Goal: Task Accomplishment & Management: Manage account settings

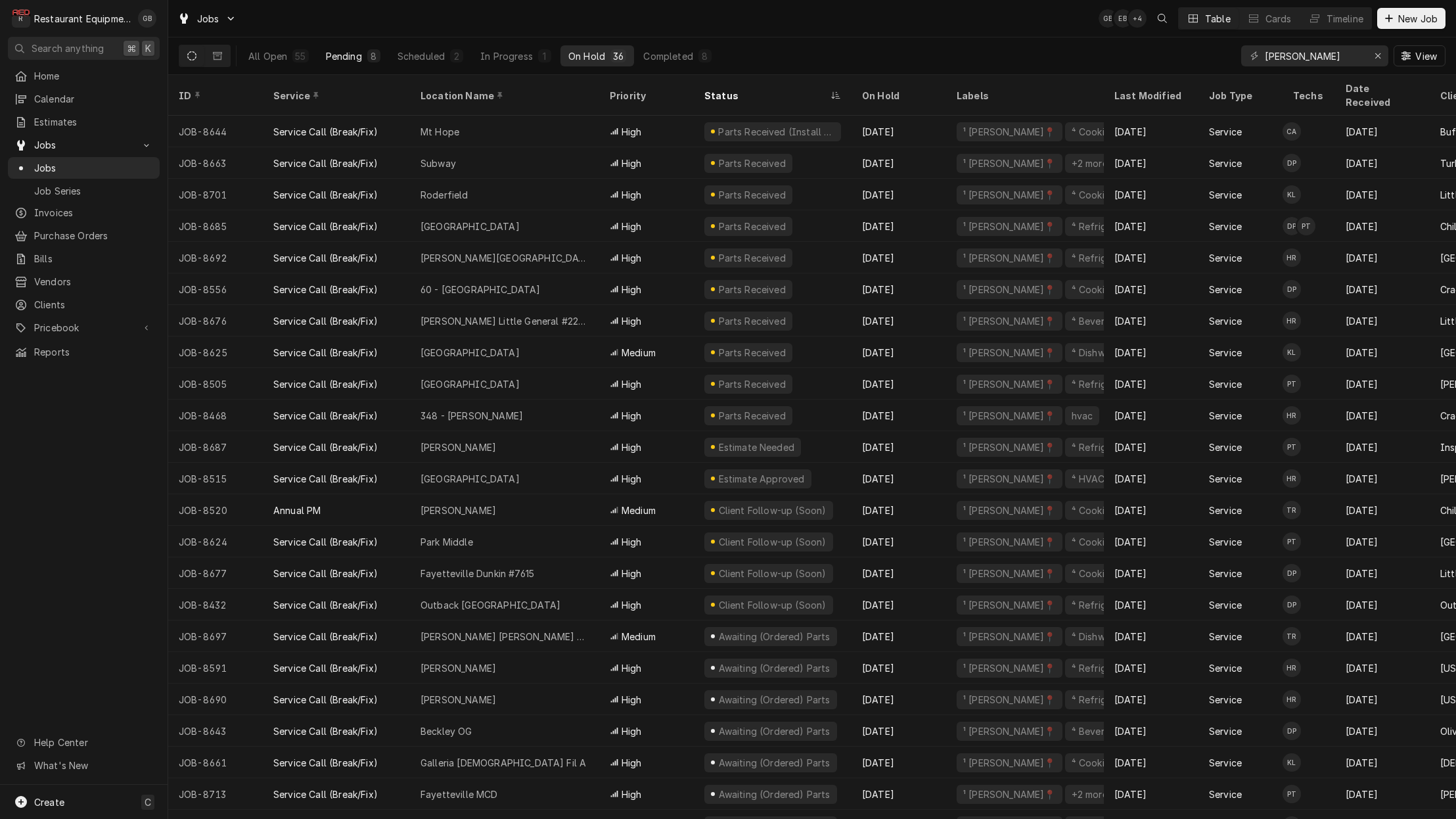
click at [343, 56] on div "Pending" at bounding box center [344, 56] width 36 height 14
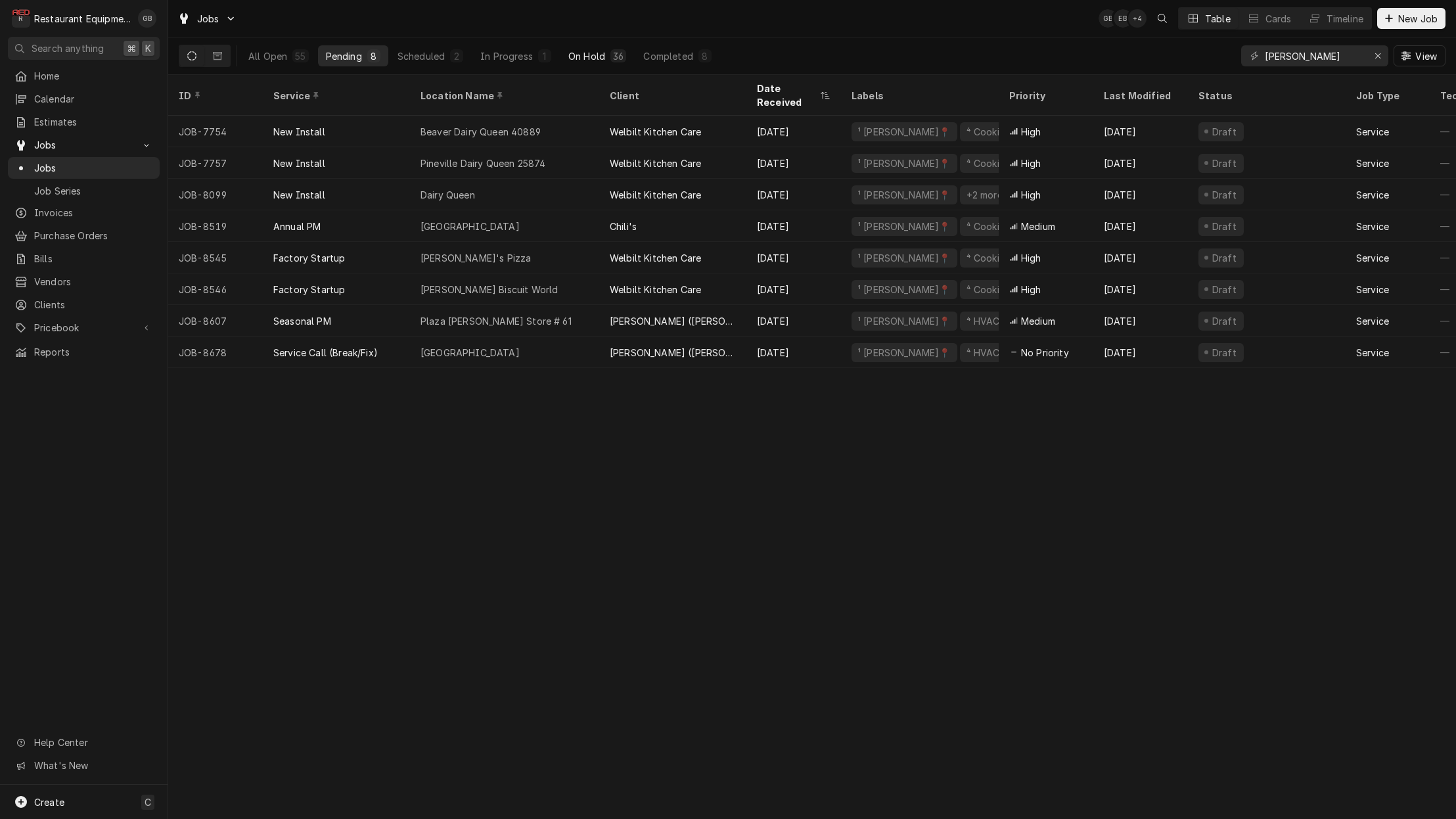
click at [579, 50] on div "On Hold" at bounding box center [587, 56] width 37 height 14
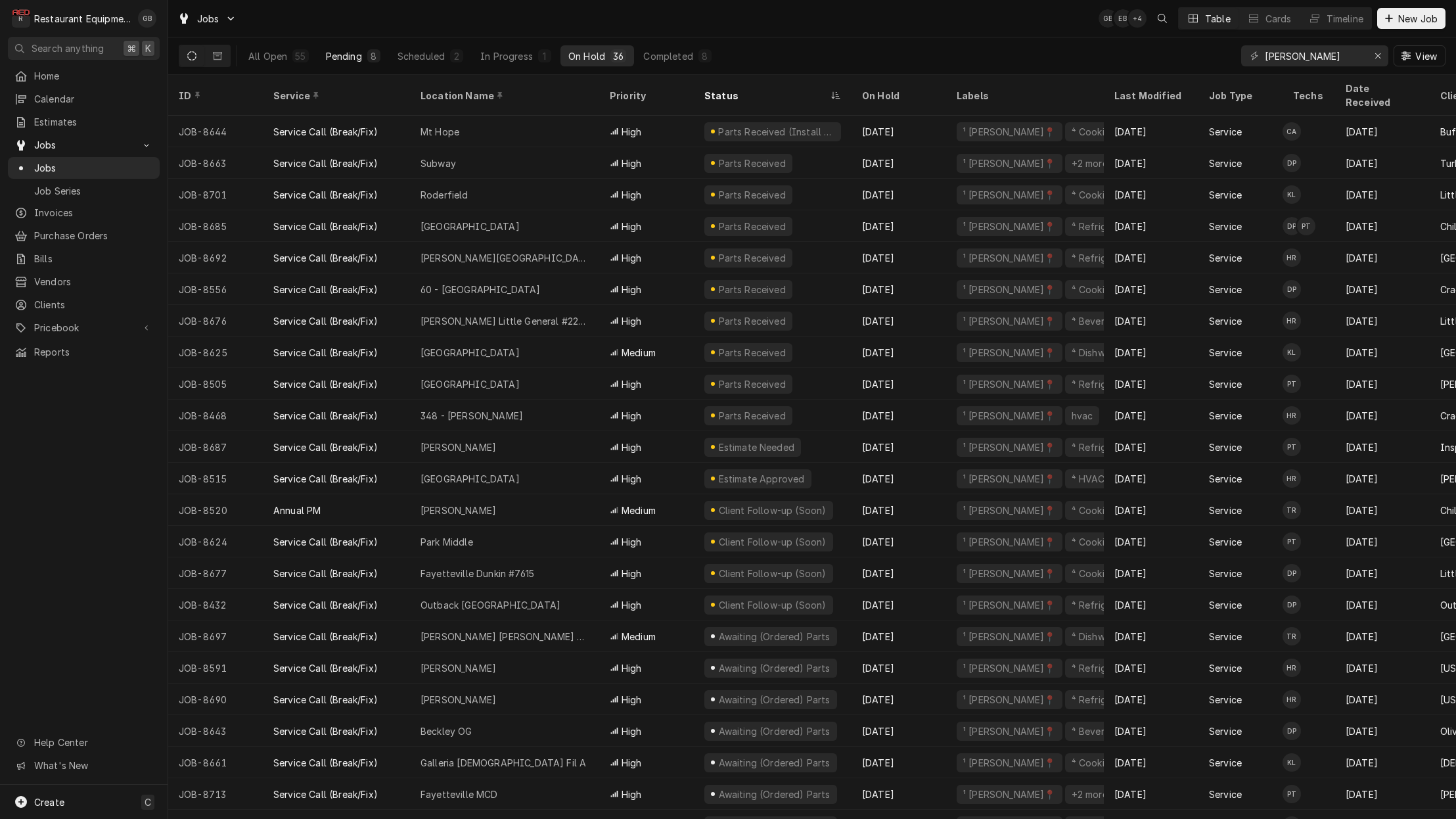
click at [343, 56] on div "Pending" at bounding box center [344, 56] width 36 height 14
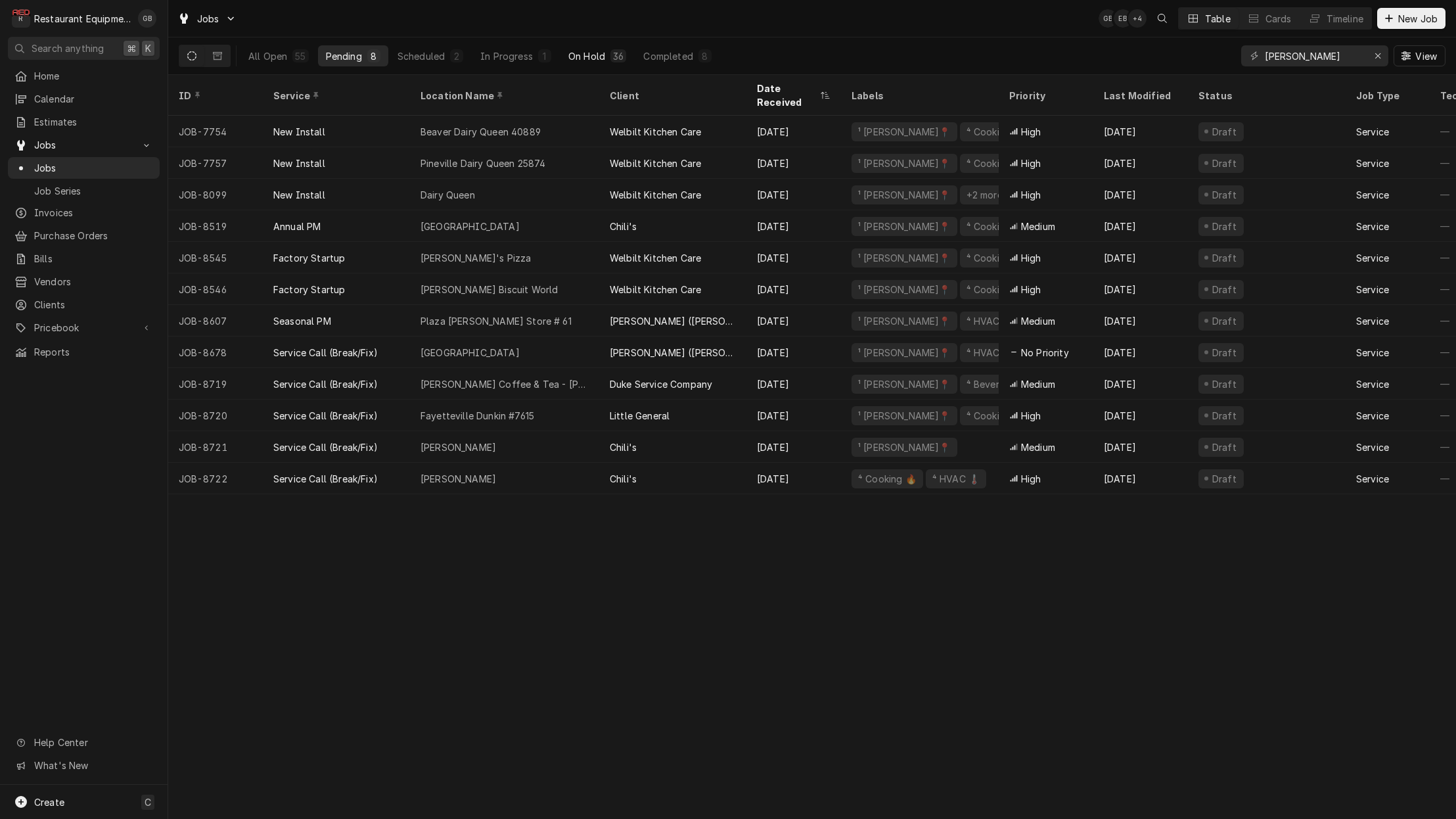
click at [578, 49] on div "On Hold" at bounding box center [587, 56] width 37 height 14
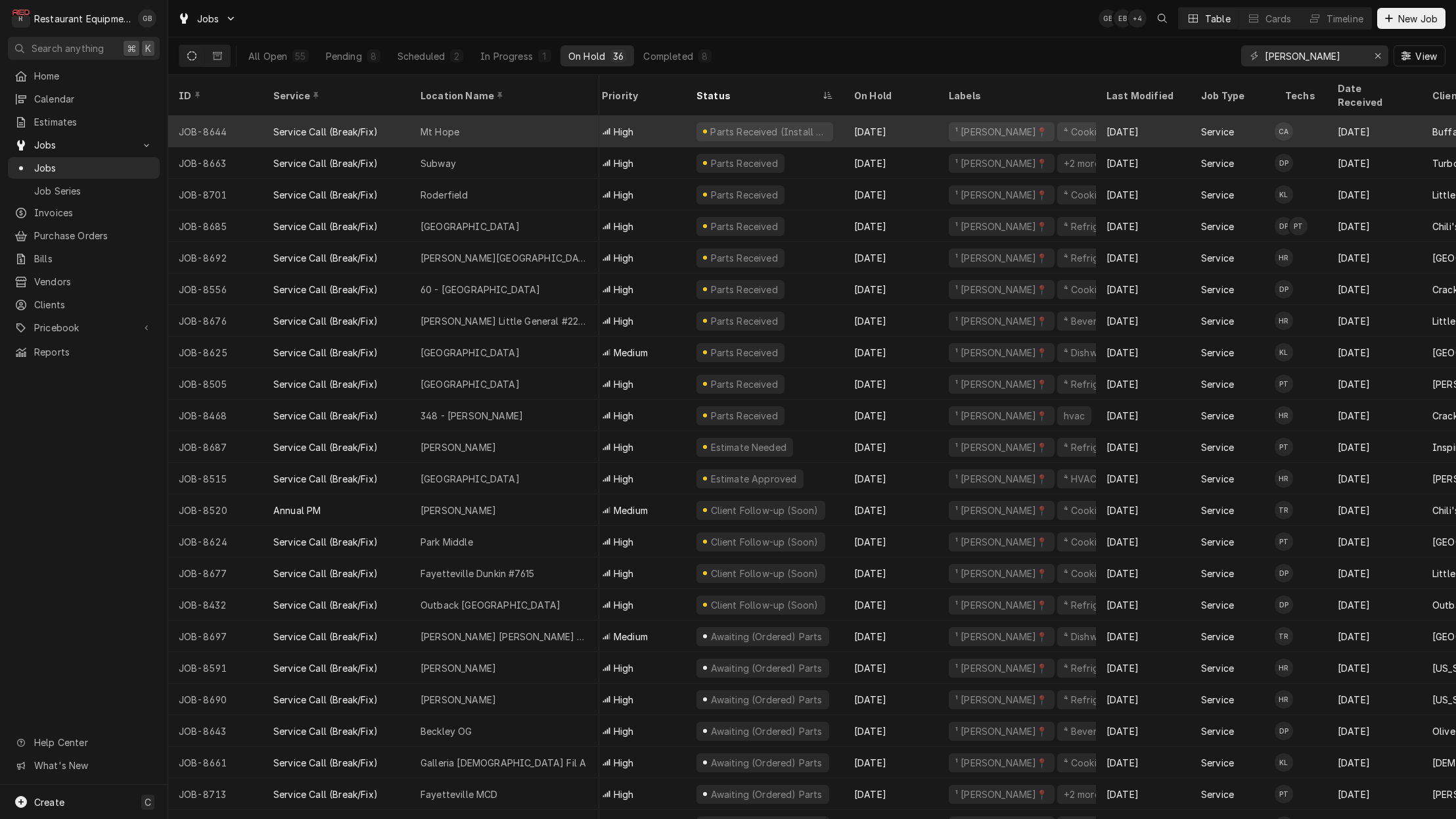
scroll to position [0, 6]
click at [486, 119] on div "Mt Hope" at bounding box center [505, 132] width 189 height 32
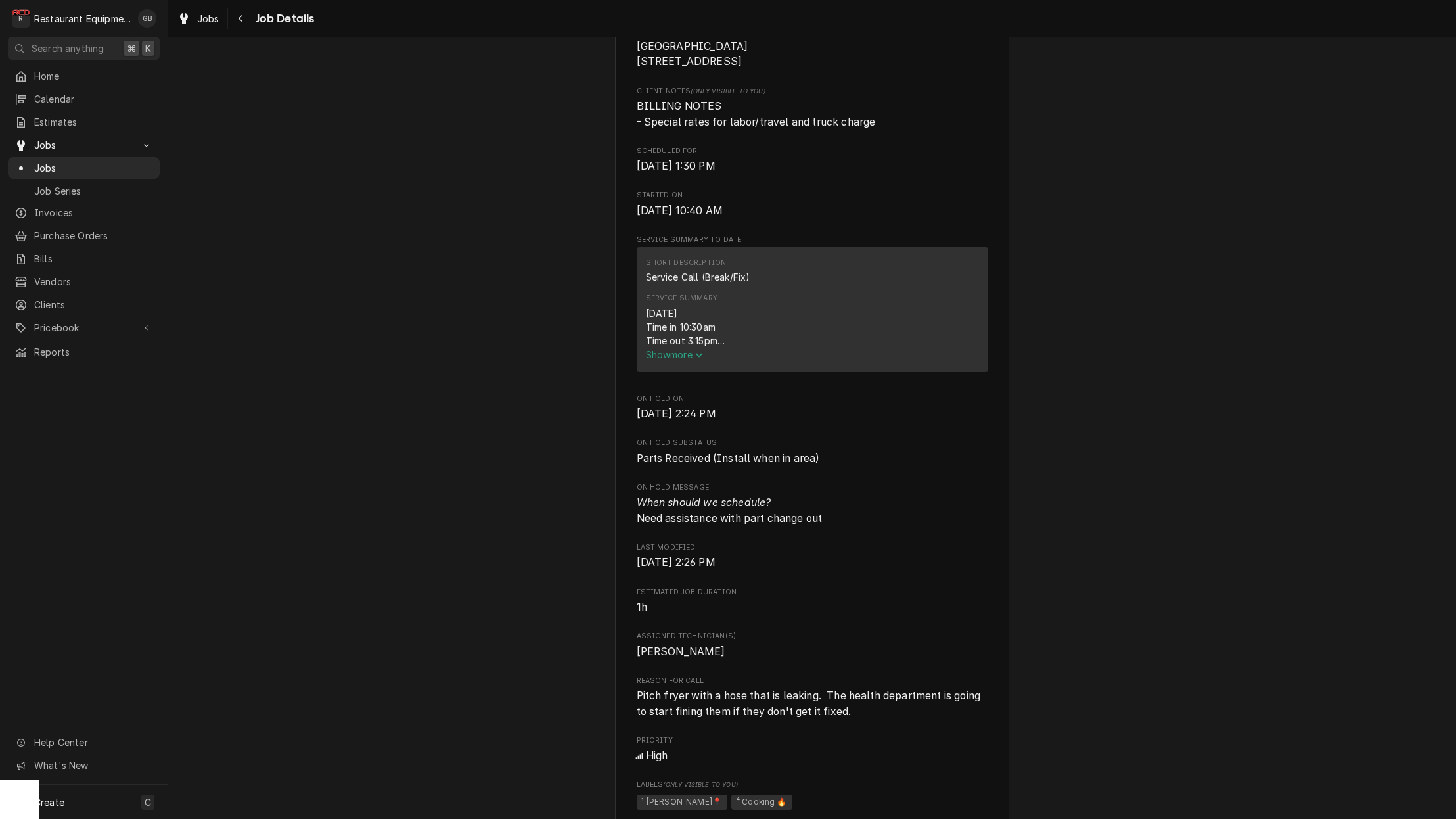
scroll to position [362, 0]
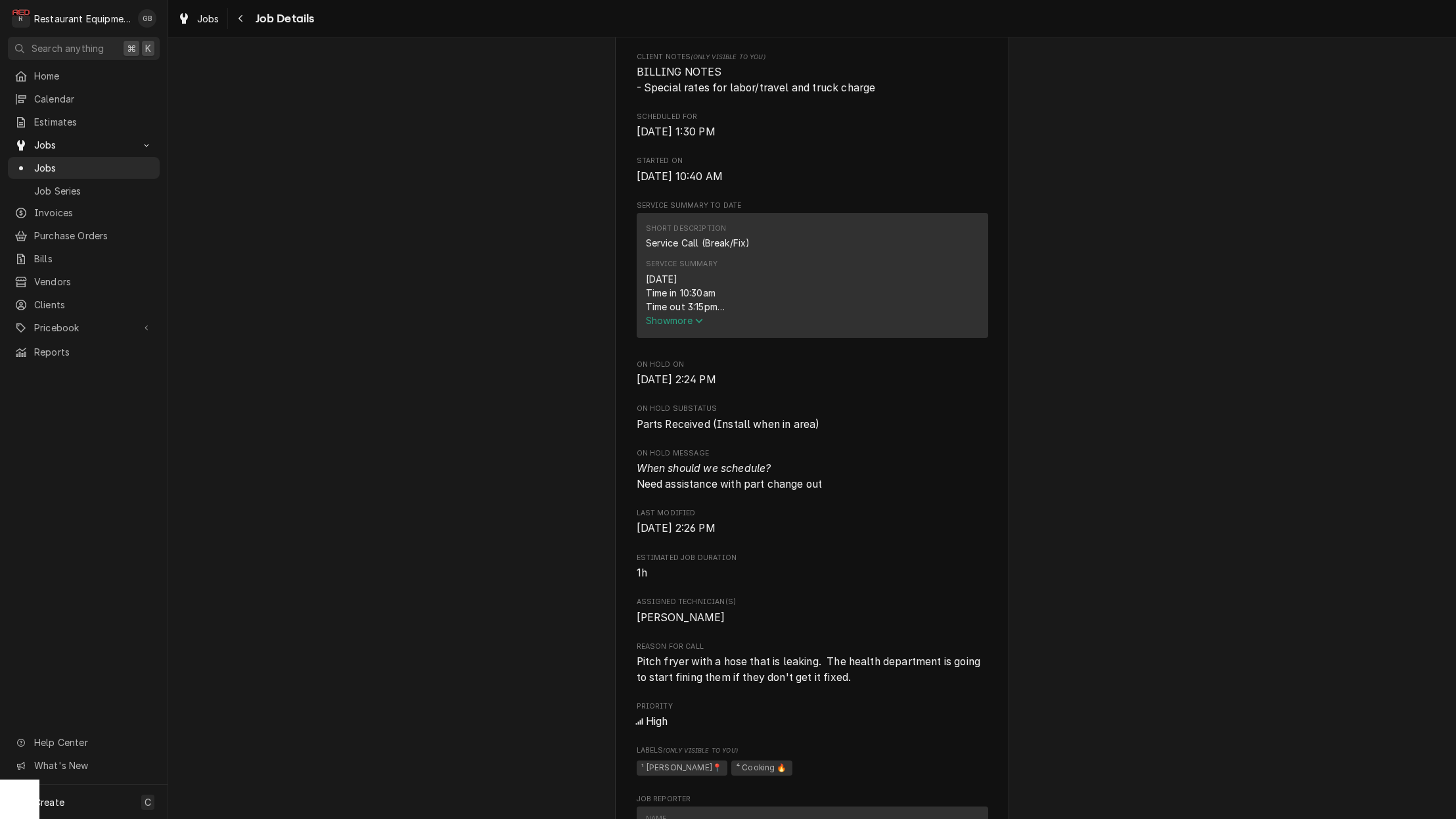
click at [687, 326] on span "Show more" at bounding box center [675, 320] width 58 height 11
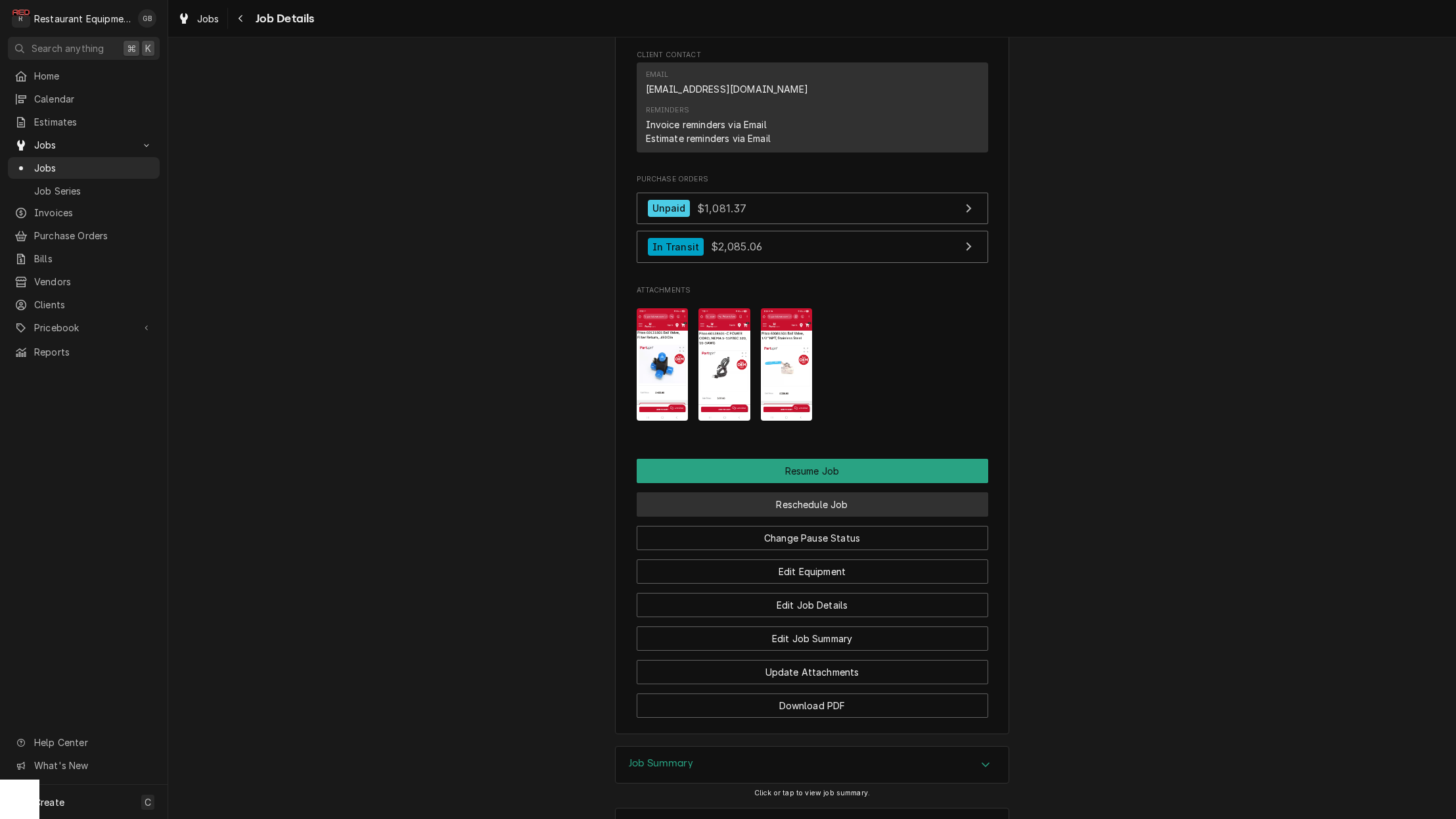
scroll to position [0, 1]
click at [813, 492] on button "Reschedule Job" at bounding box center [813, 504] width 352 height 24
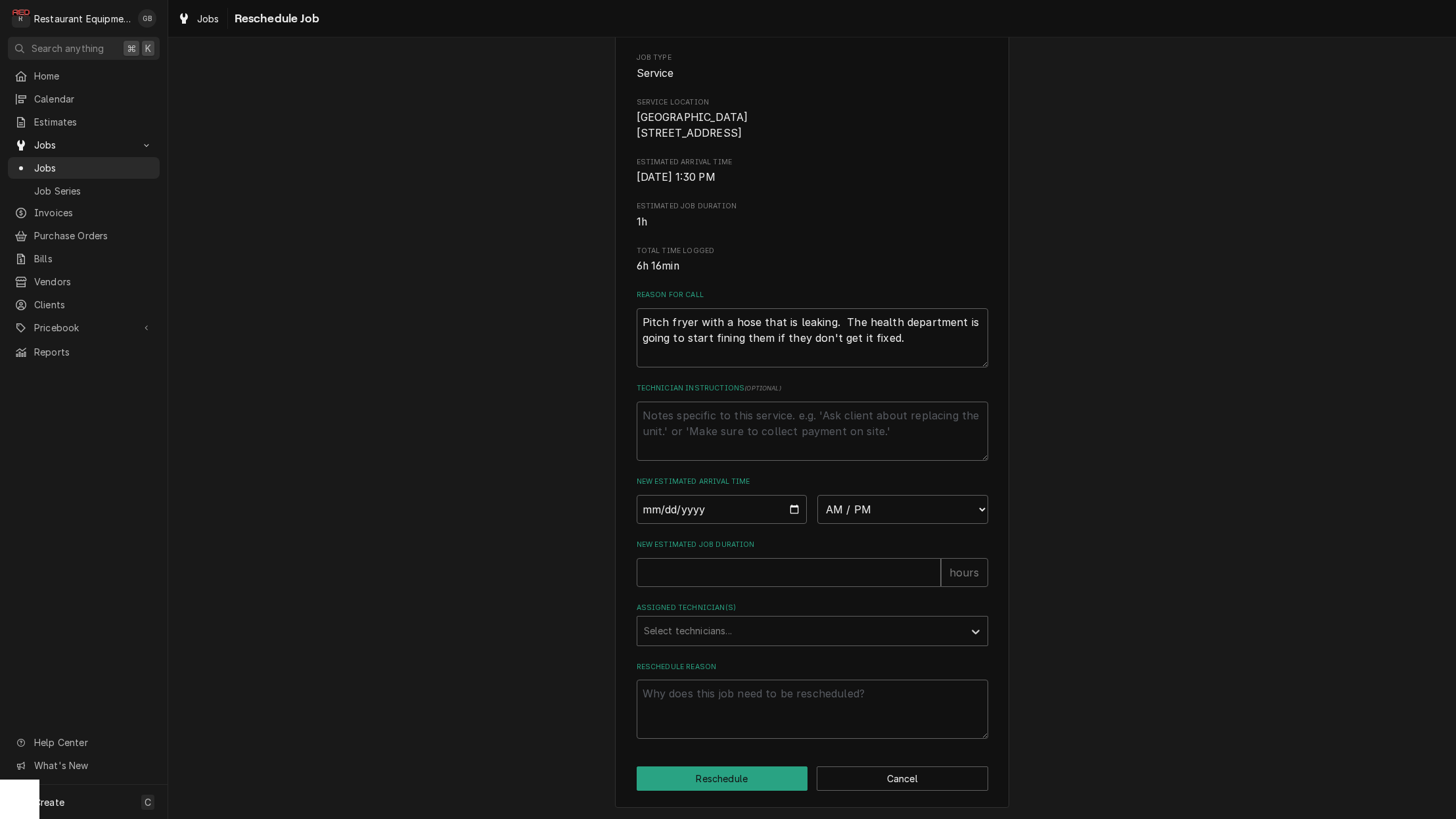
scroll to position [153, 0]
click at [672, 515] on input "Date" at bounding box center [722, 510] width 171 height 29
type input "2025-08-28"
type textarea "x"
select select "08:30:00"
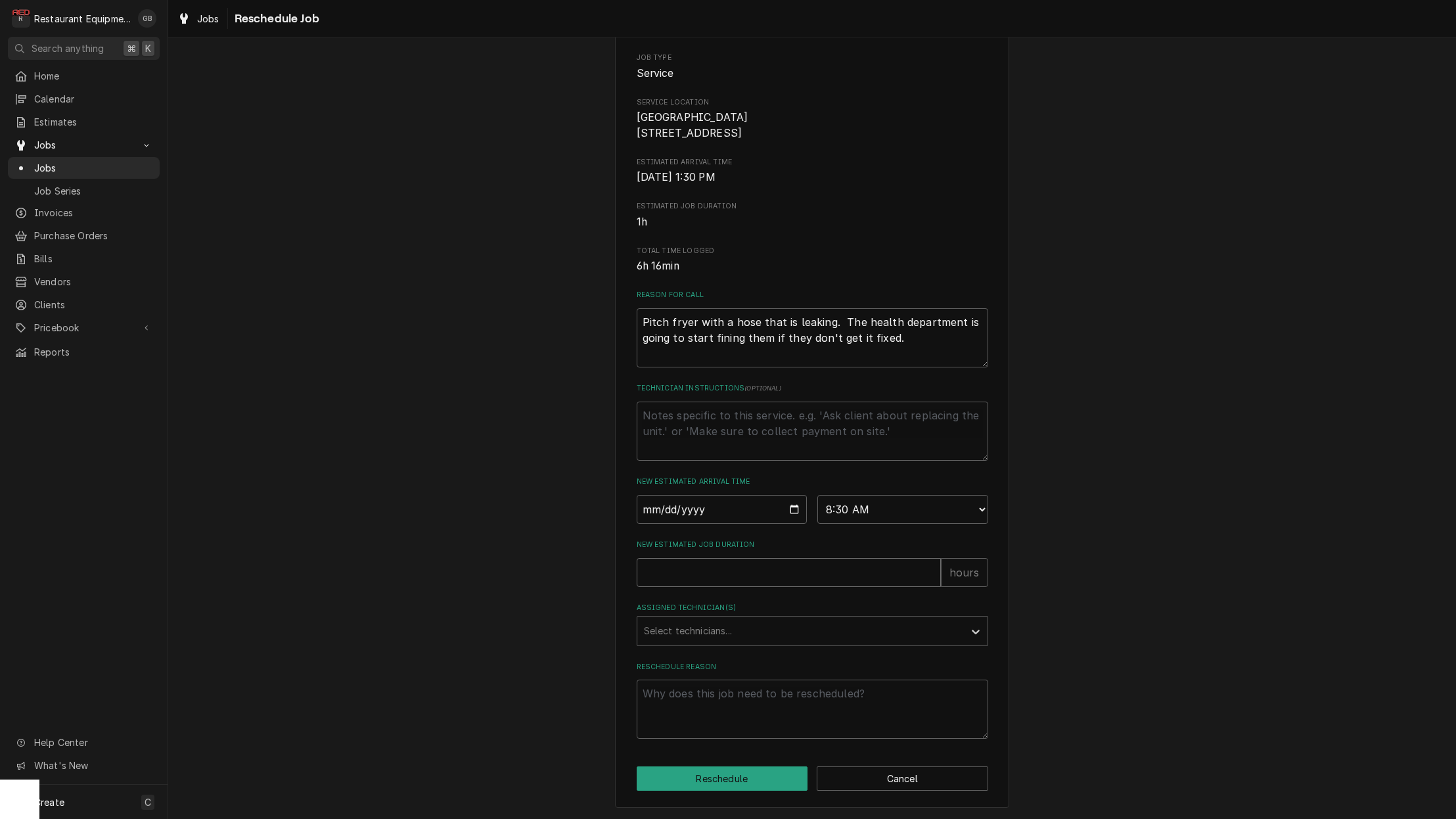
click at [703, 584] on input "New Estimated Job Duration" at bounding box center [788, 573] width 304 height 29
drag, startPoint x: 633, startPoint y: 582, endPoint x: 663, endPoint y: 595, distance: 32.7
click at [636, 583] on div "Please provide some additional details to reschedule this job. Roopairs Job ID …" at bounding box center [812, 361] width 394 height 893
click at [683, 589] on div "Please provide some additional details to reschedule this job. Roopairs Job ID …" at bounding box center [813, 335] width 352 height 807
click at [681, 573] on input "New Estimated Job Duration" at bounding box center [788, 573] width 304 height 29
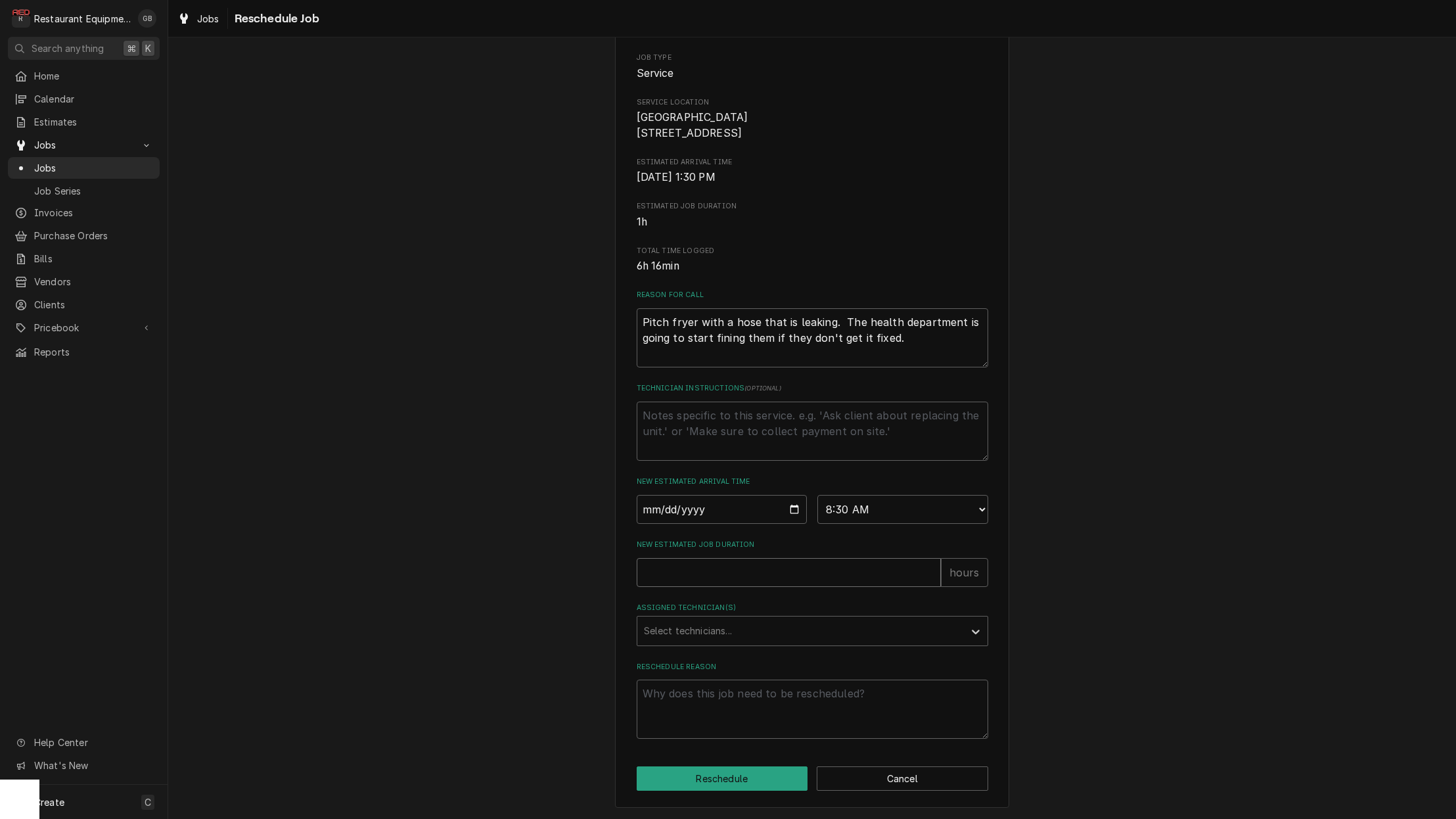
type textarea "x"
type input "1"
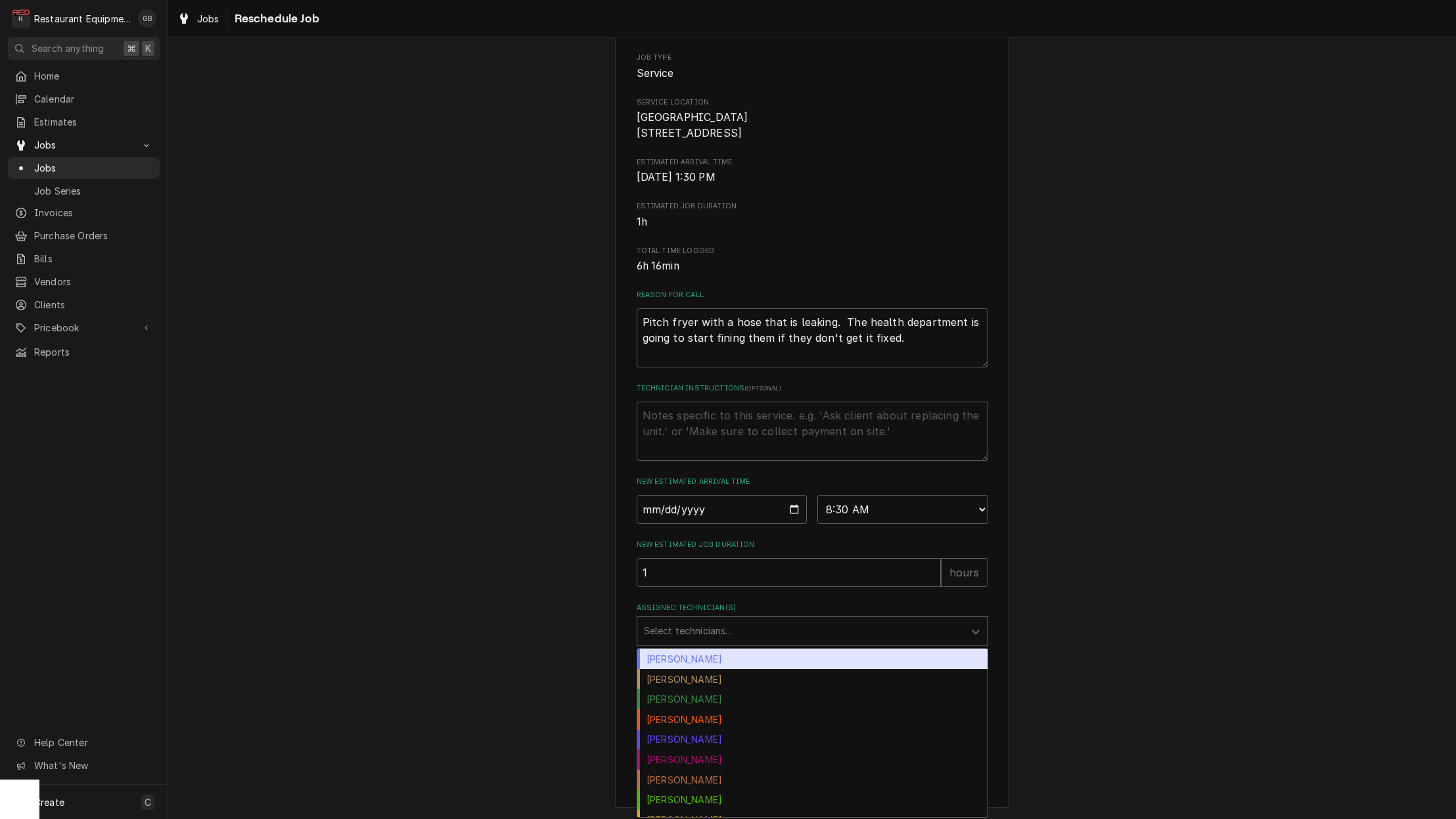
drag, startPoint x: 709, startPoint y: 624, endPoint x: 718, endPoint y: 620, distance: 9.8
click at [718, 620] on div "Assigned Technician(s)" at bounding box center [800, 631] width 313 height 24
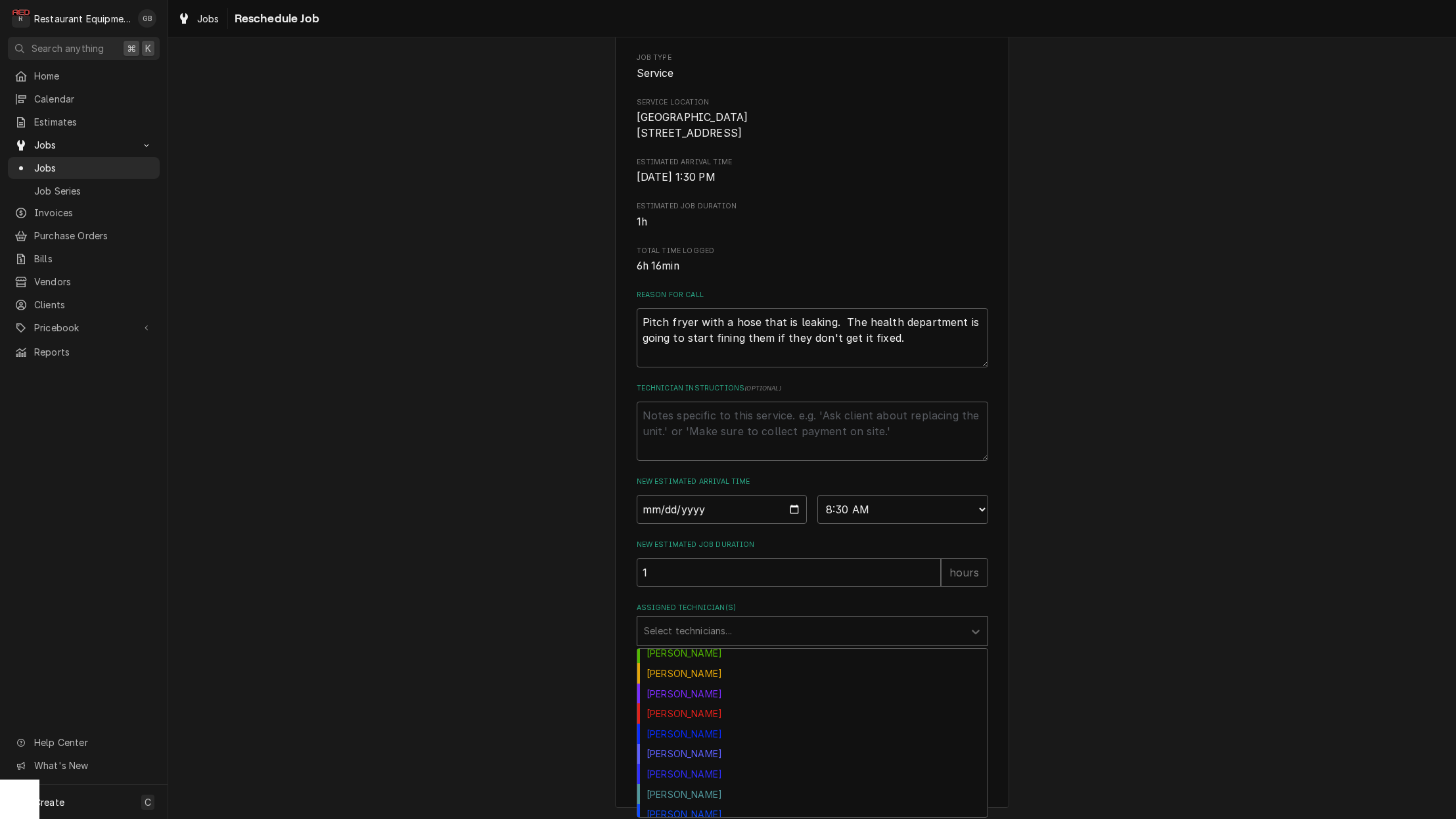
scroll to position [148, 0]
click at [688, 750] on div "[PERSON_NAME]" at bounding box center [813, 752] width 350 height 20
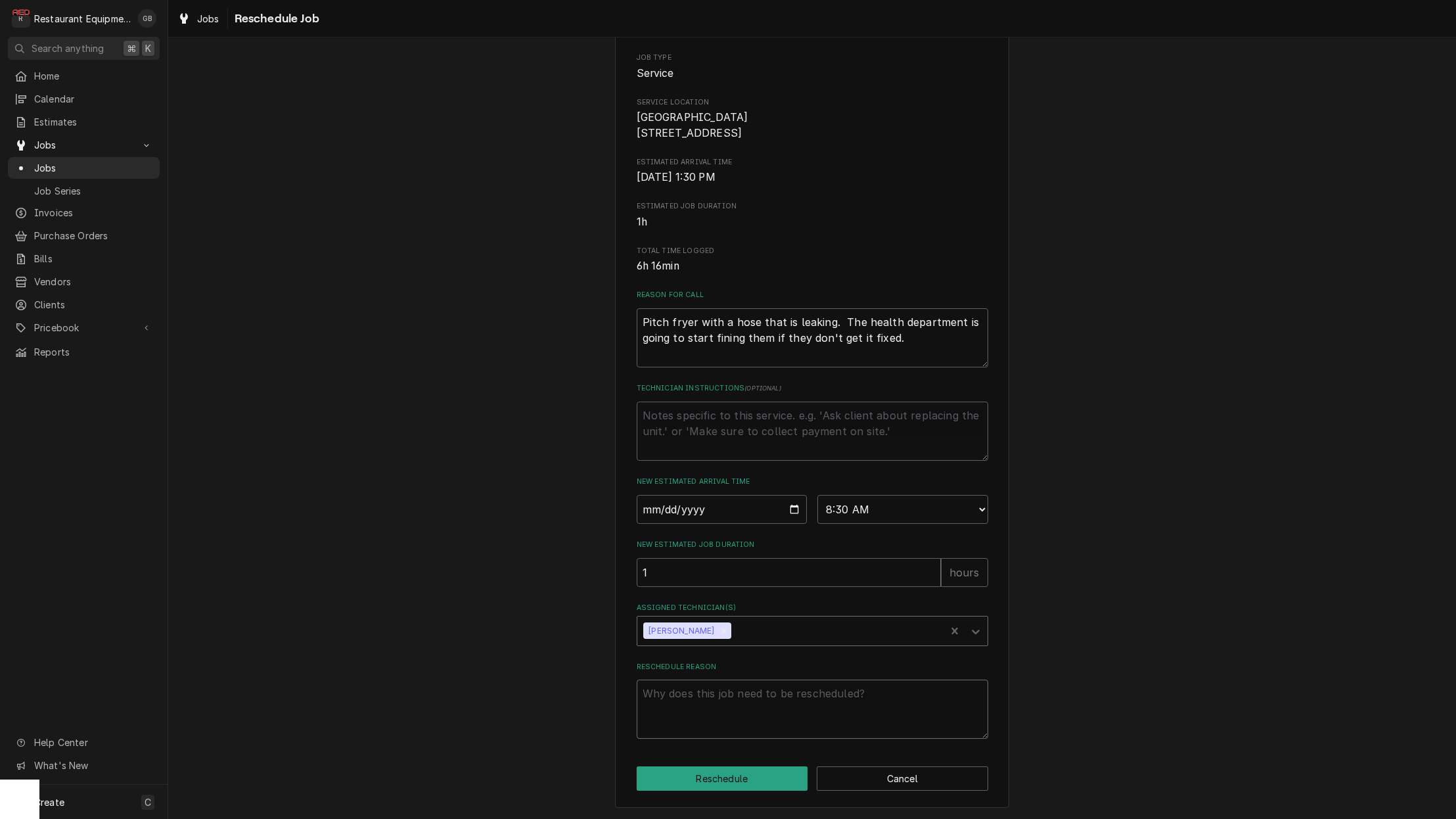
click at [669, 705] on textarea "Reschedule Reason" at bounding box center [813, 709] width 352 height 59
type textarea "x"
type textarea "p"
type textarea "x"
type textarea "pa"
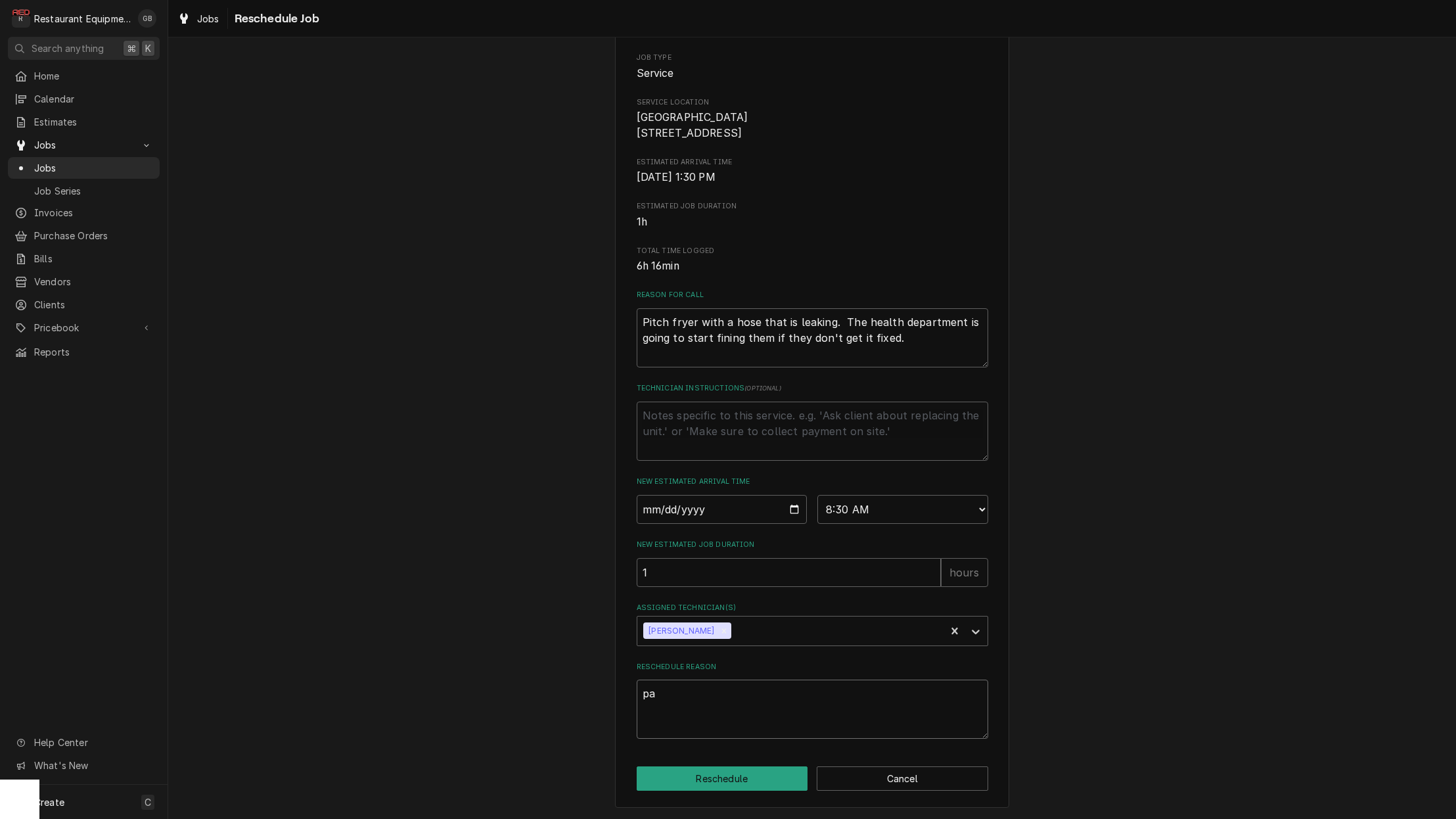
type textarea "x"
type textarea "par"
type textarea "x"
type textarea "part"
type textarea "x"
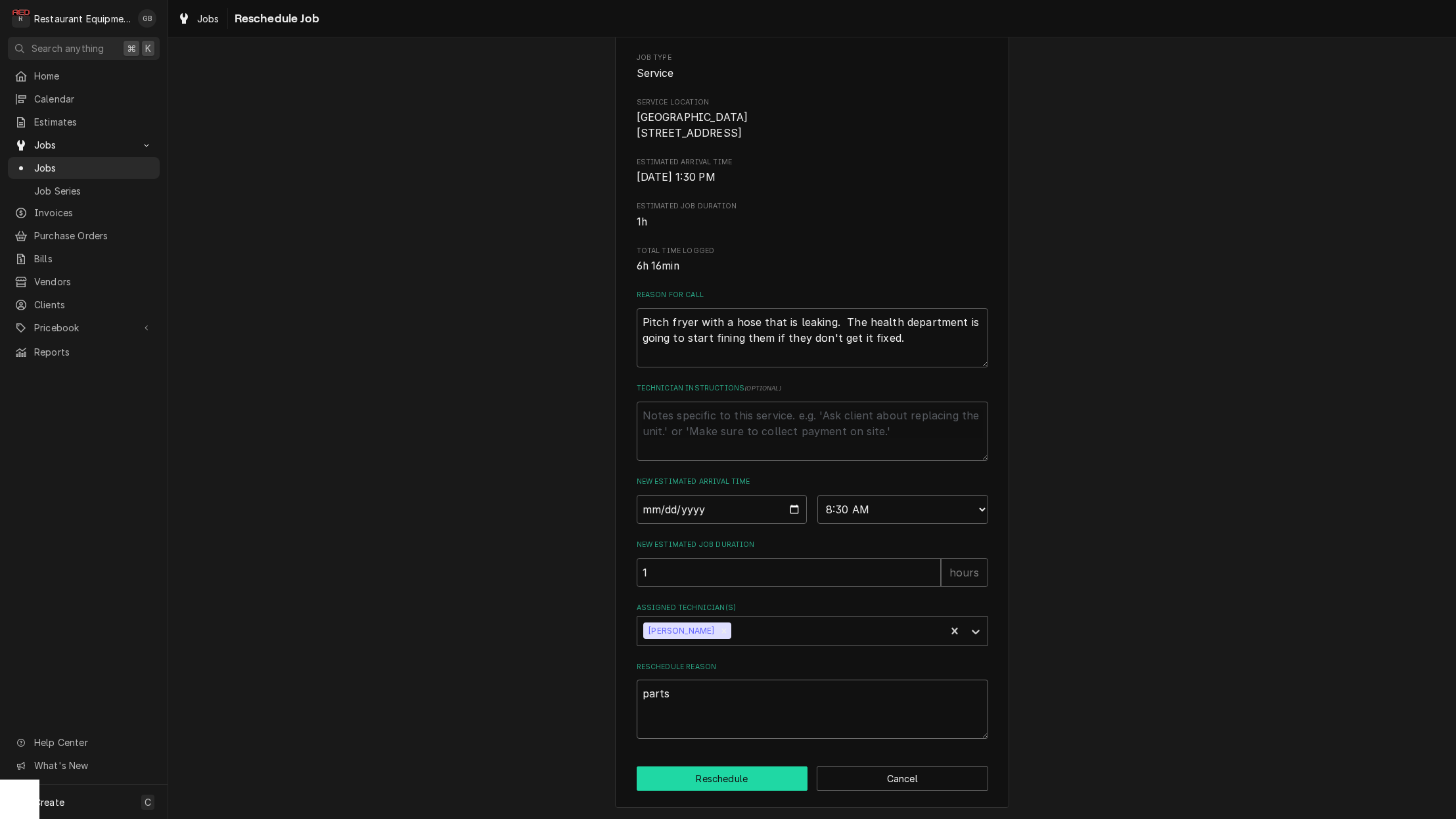
type textarea "parts"
click at [742, 780] on button "Reschedule" at bounding box center [722, 779] width 171 height 24
type textarea "x"
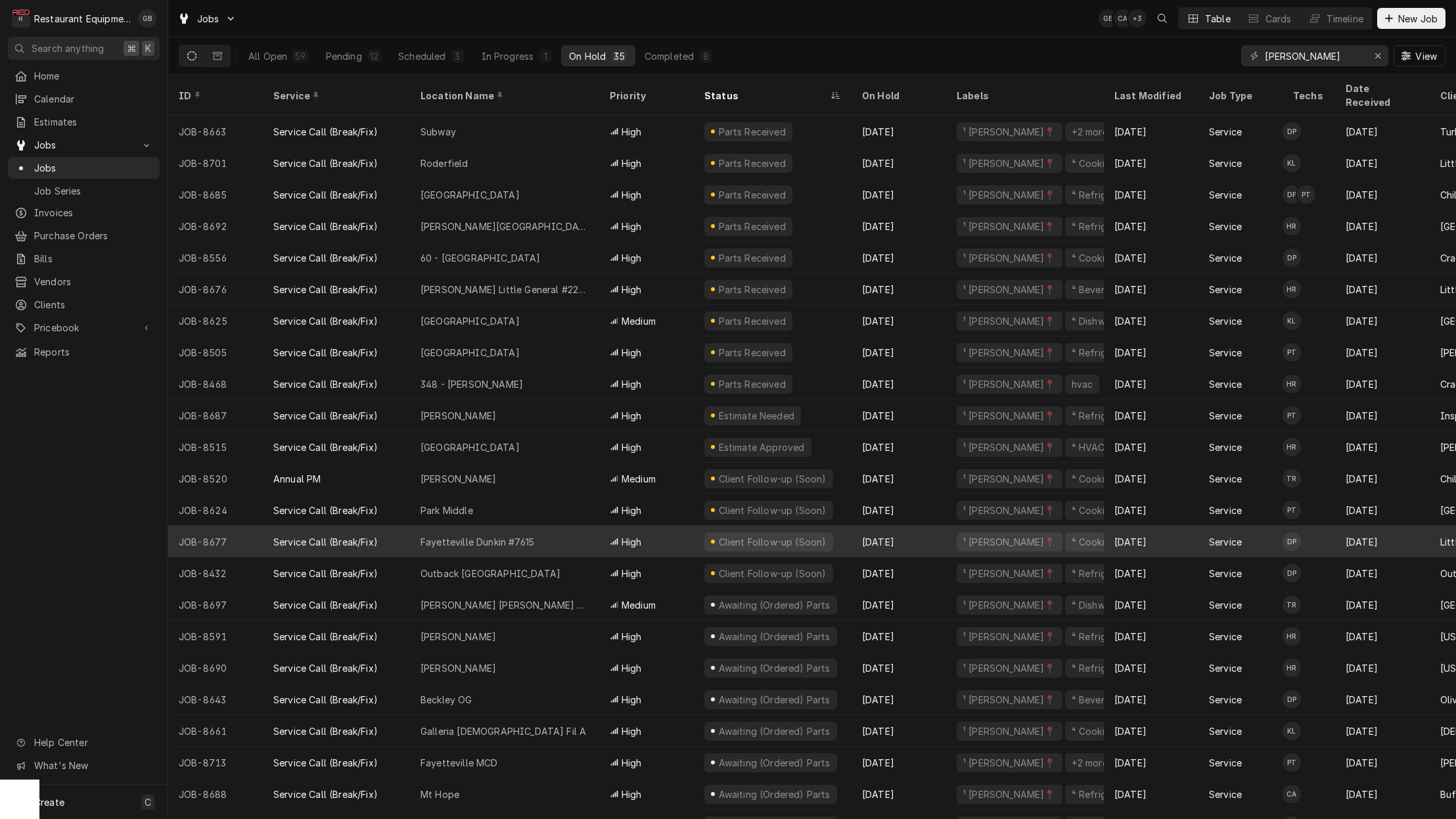
click at [555, 526] on div "Fayetteville Dunkin #7615" at bounding box center [505, 541] width 189 height 32
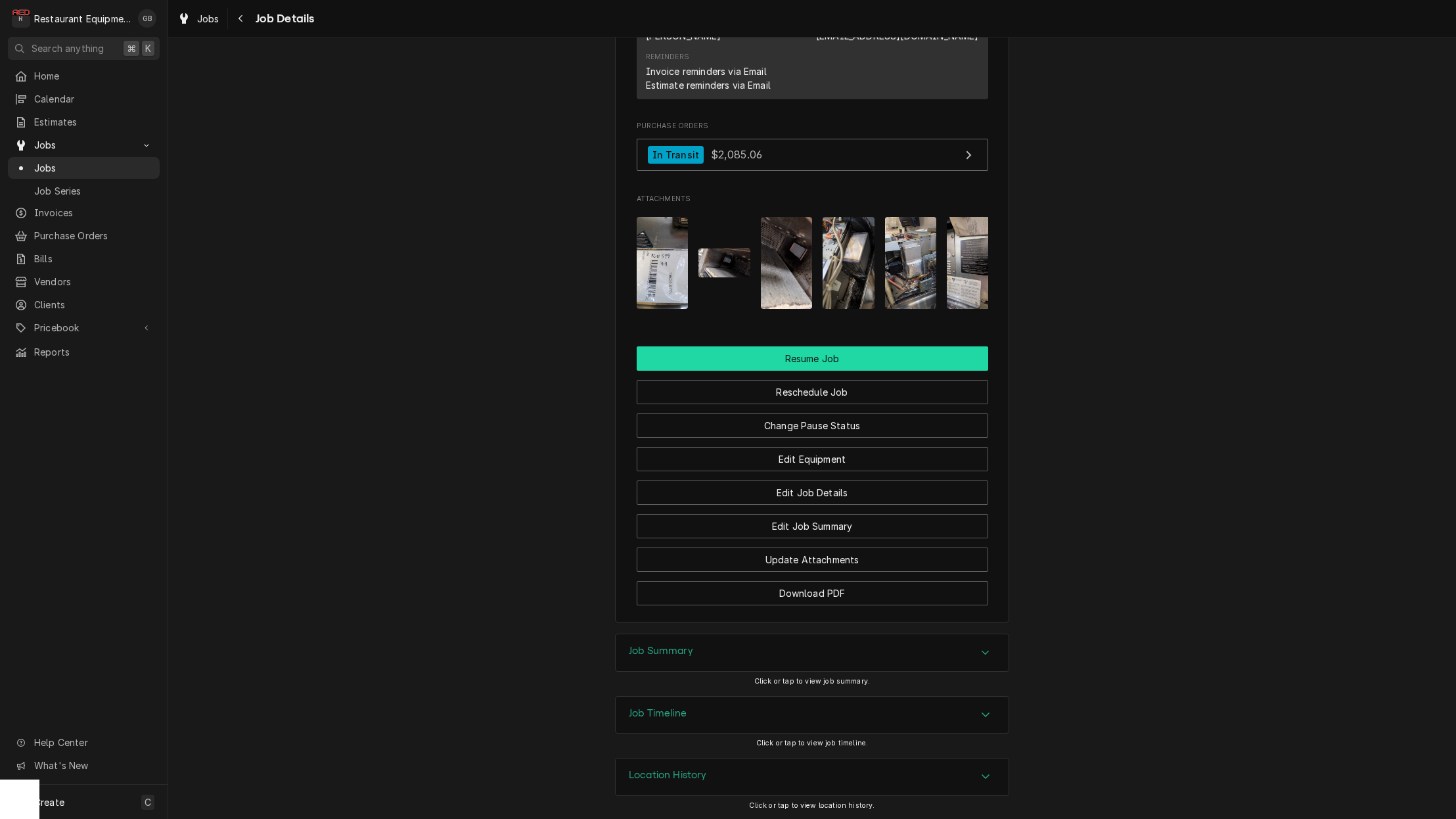
scroll to position [1587, 0]
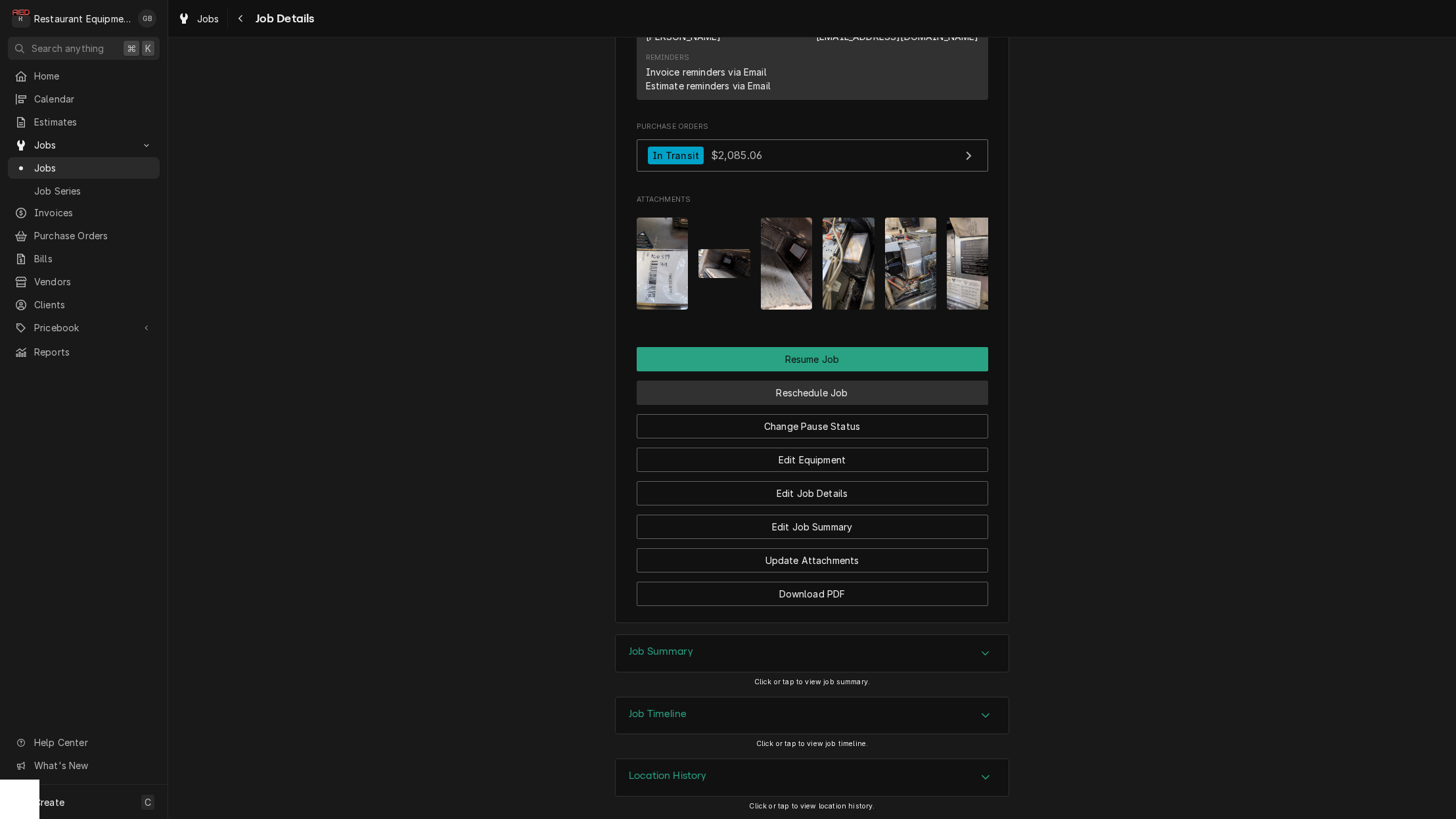
click at [799, 382] on button "Reschedule Job" at bounding box center [813, 393] width 352 height 24
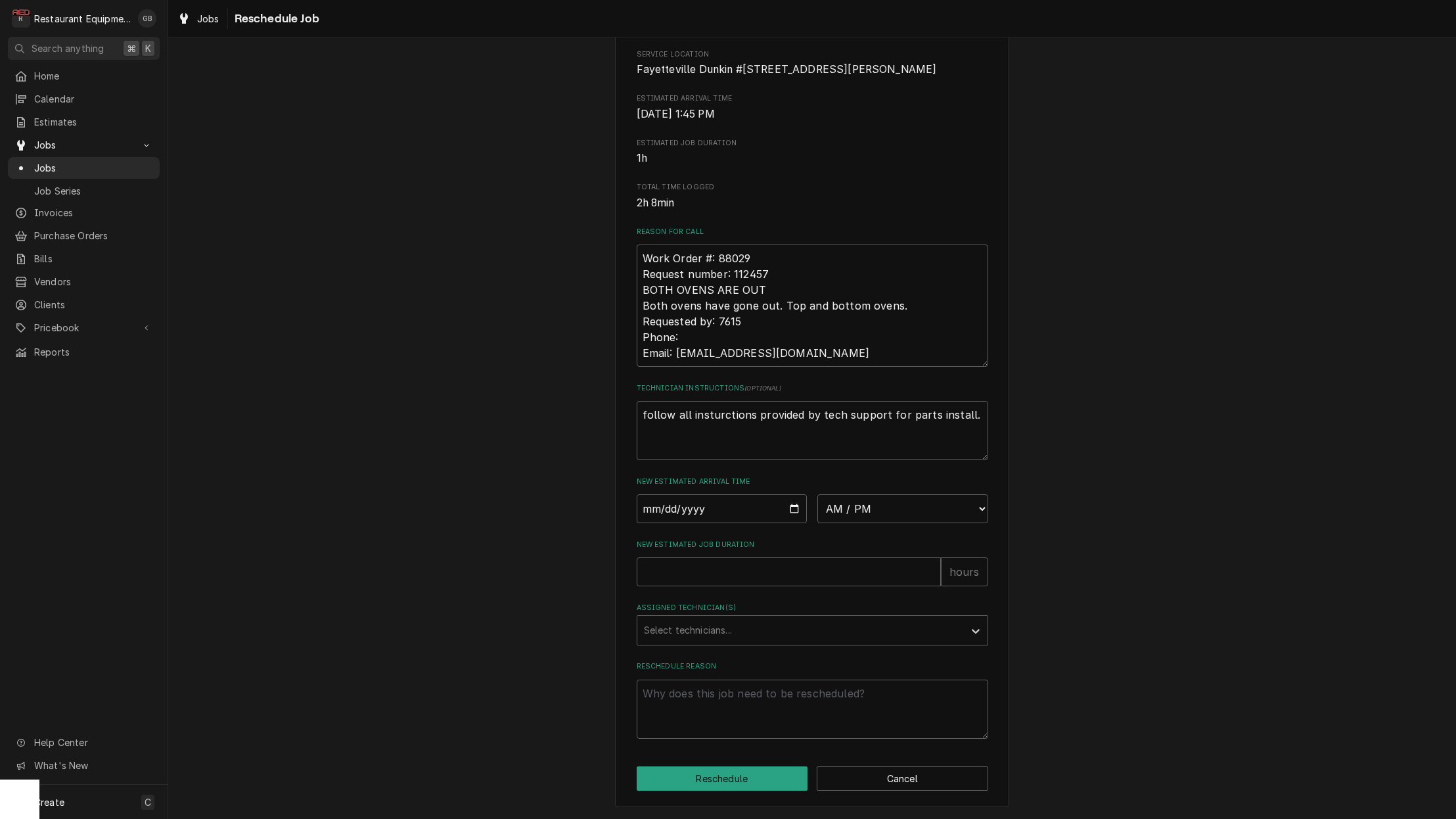
scroll to position [216, 0]
click at [667, 504] on input "Date" at bounding box center [722, 509] width 171 height 29
type input "2025-08-28"
type textarea "x"
click at [815, 544] on label "New Estimated Job Duration" at bounding box center [813, 545] width 352 height 11
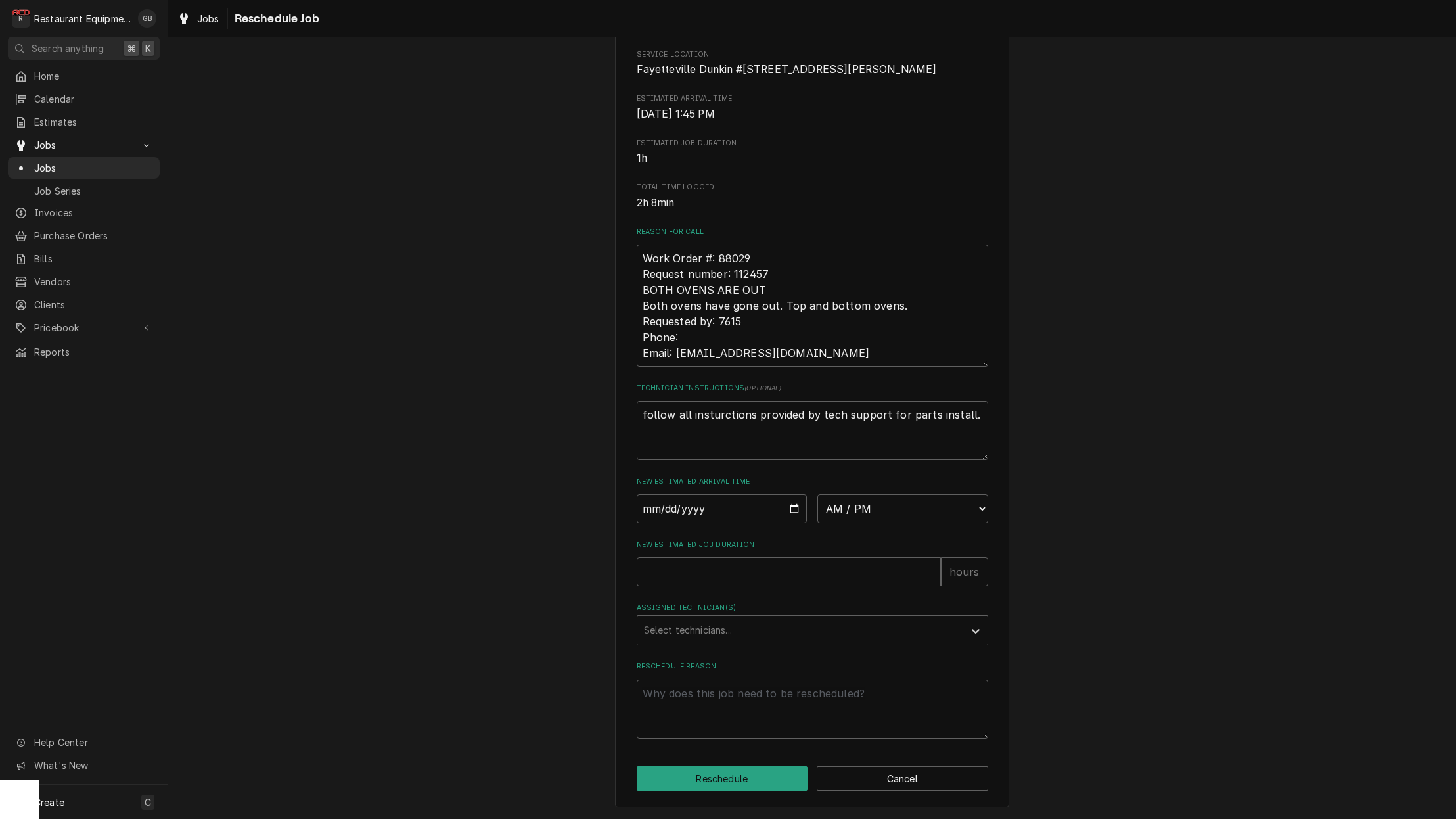
click at [815, 557] on input "New Estimated Job Duration" at bounding box center [788, 572] width 304 height 29
click at [862, 487] on label "New Estimated Arrival Time" at bounding box center [813, 482] width 352 height 11
select select "09:45:00"
click at [718, 575] on input "New Estimated Job Duration" at bounding box center [788, 572] width 304 height 29
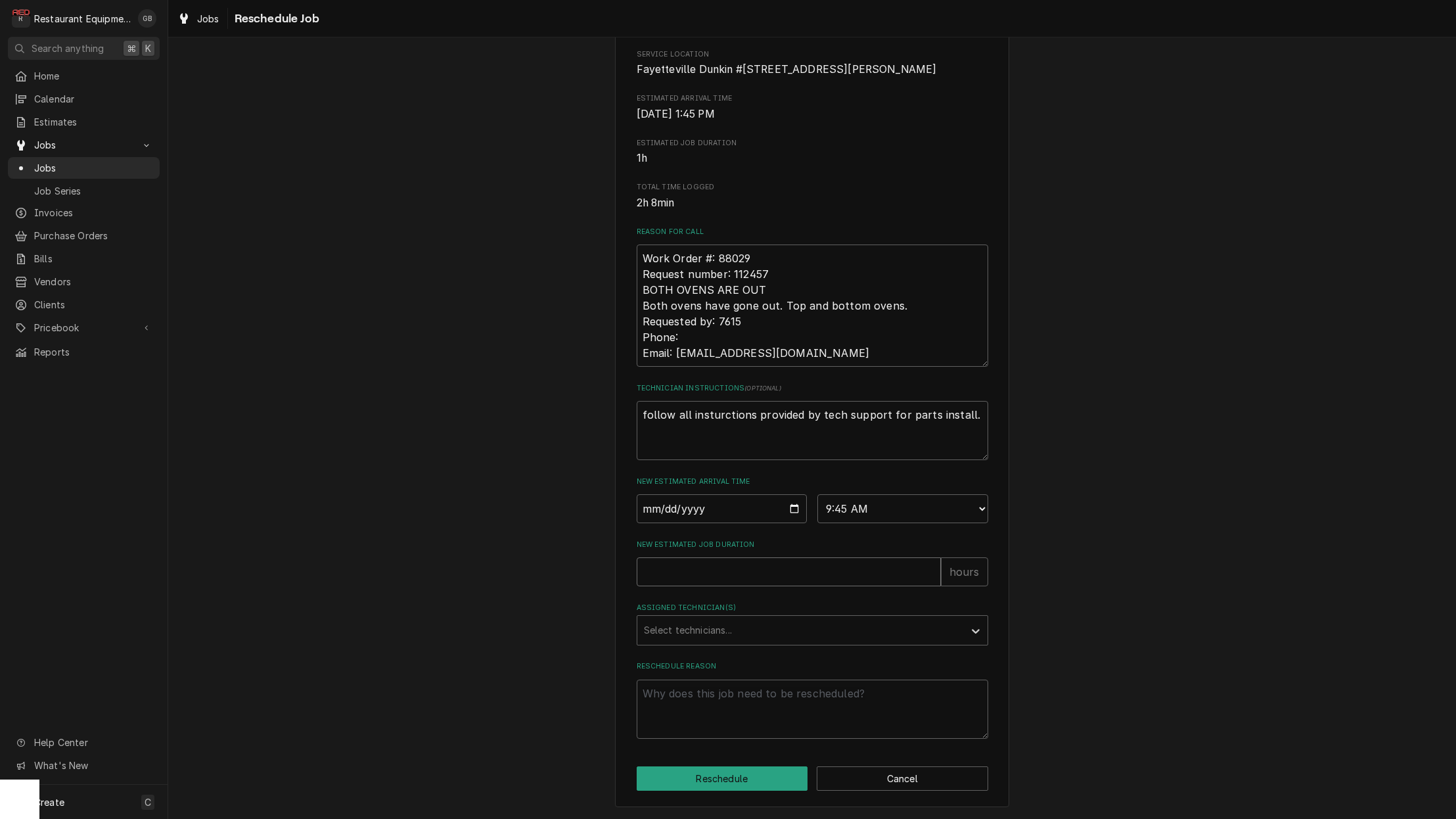
scroll to position [0, 0]
type textarea "x"
type input "1"
drag, startPoint x: 773, startPoint y: 642, endPoint x: 787, endPoint y: 635, distance: 15.7
click at [787, 635] on div "Assigned Technician(s)" at bounding box center [800, 630] width 313 height 24
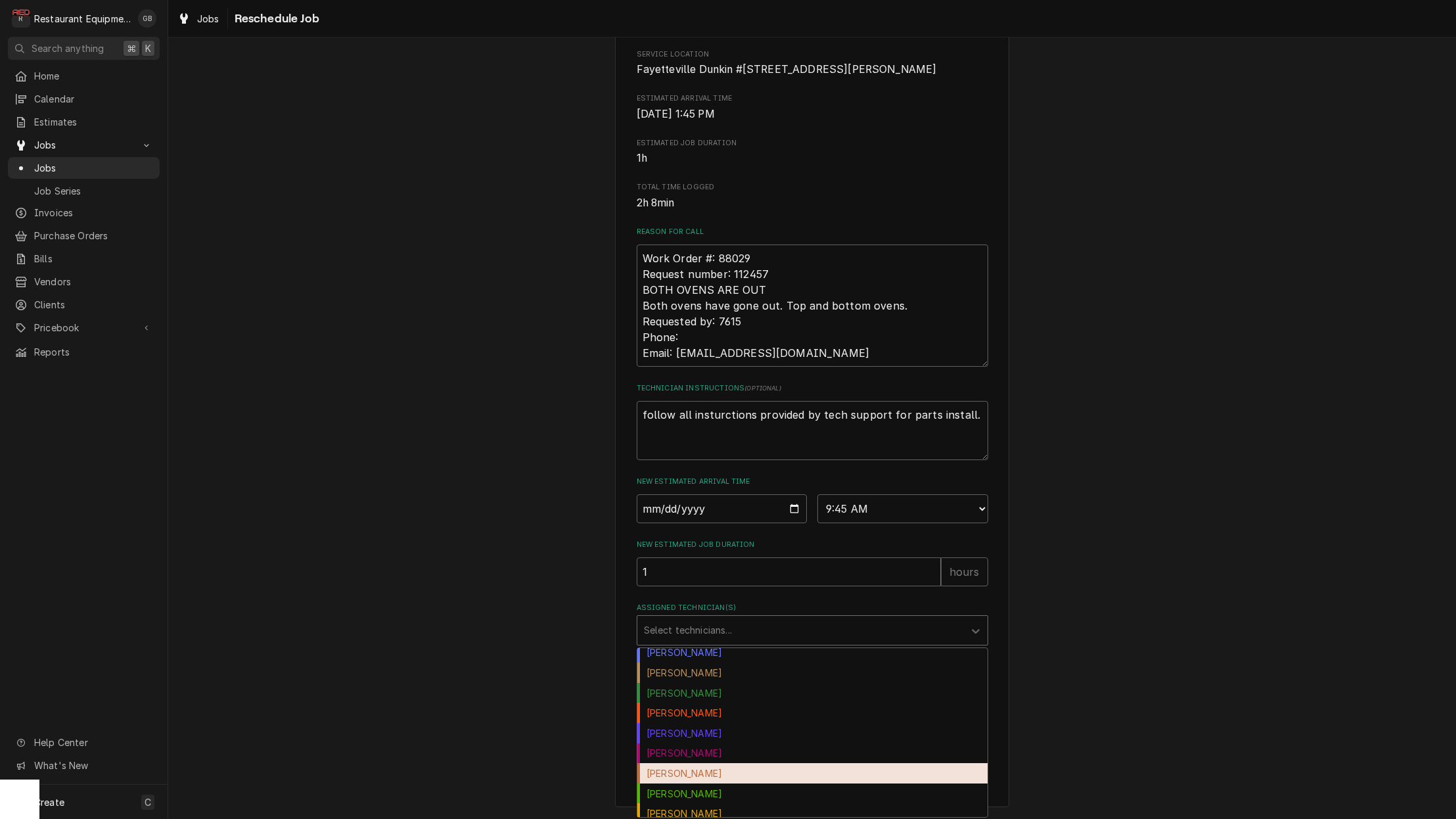
scroll to position [11, 0]
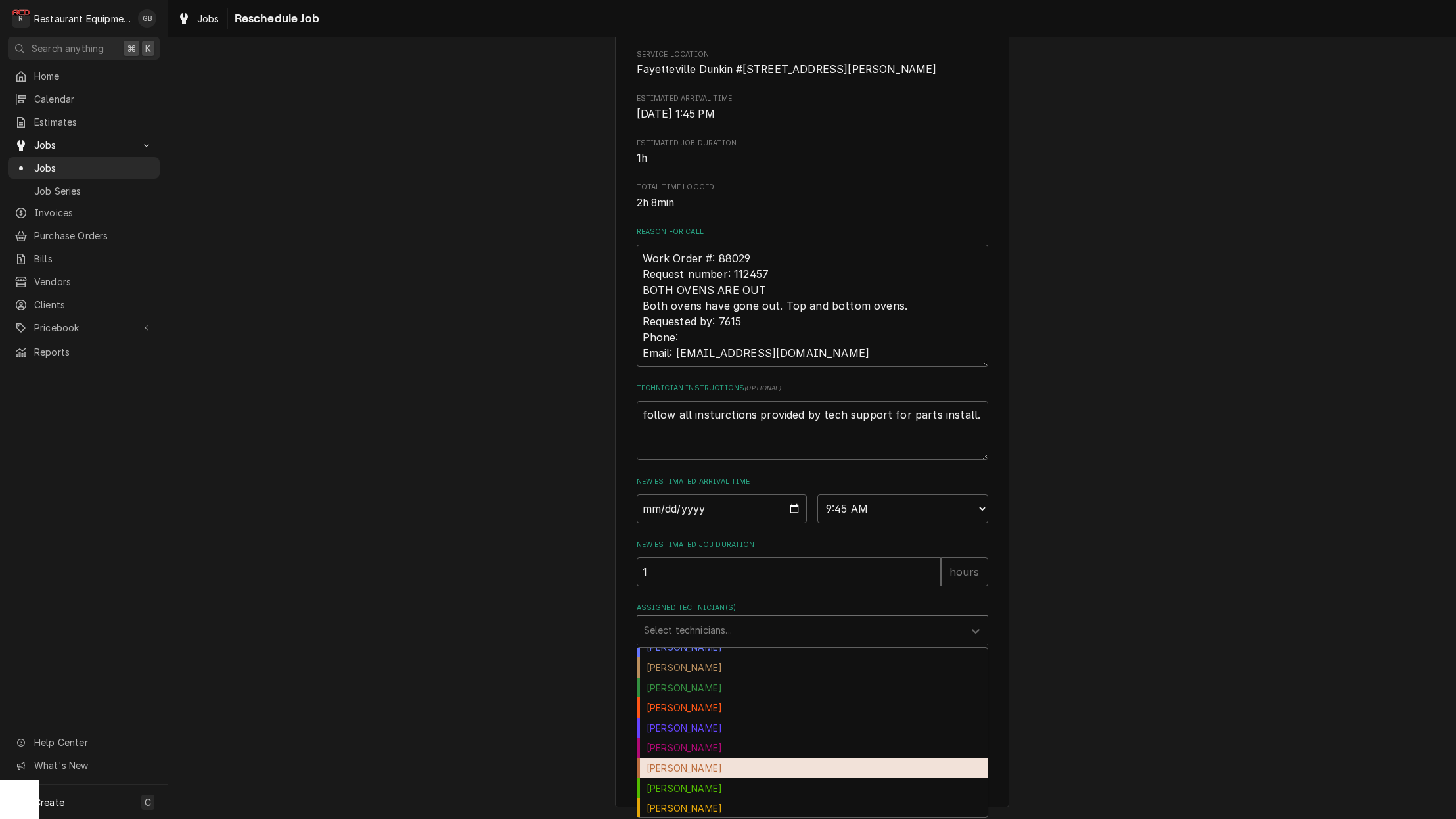
click at [668, 783] on div "Huston Lewis" at bounding box center [813, 788] width 350 height 20
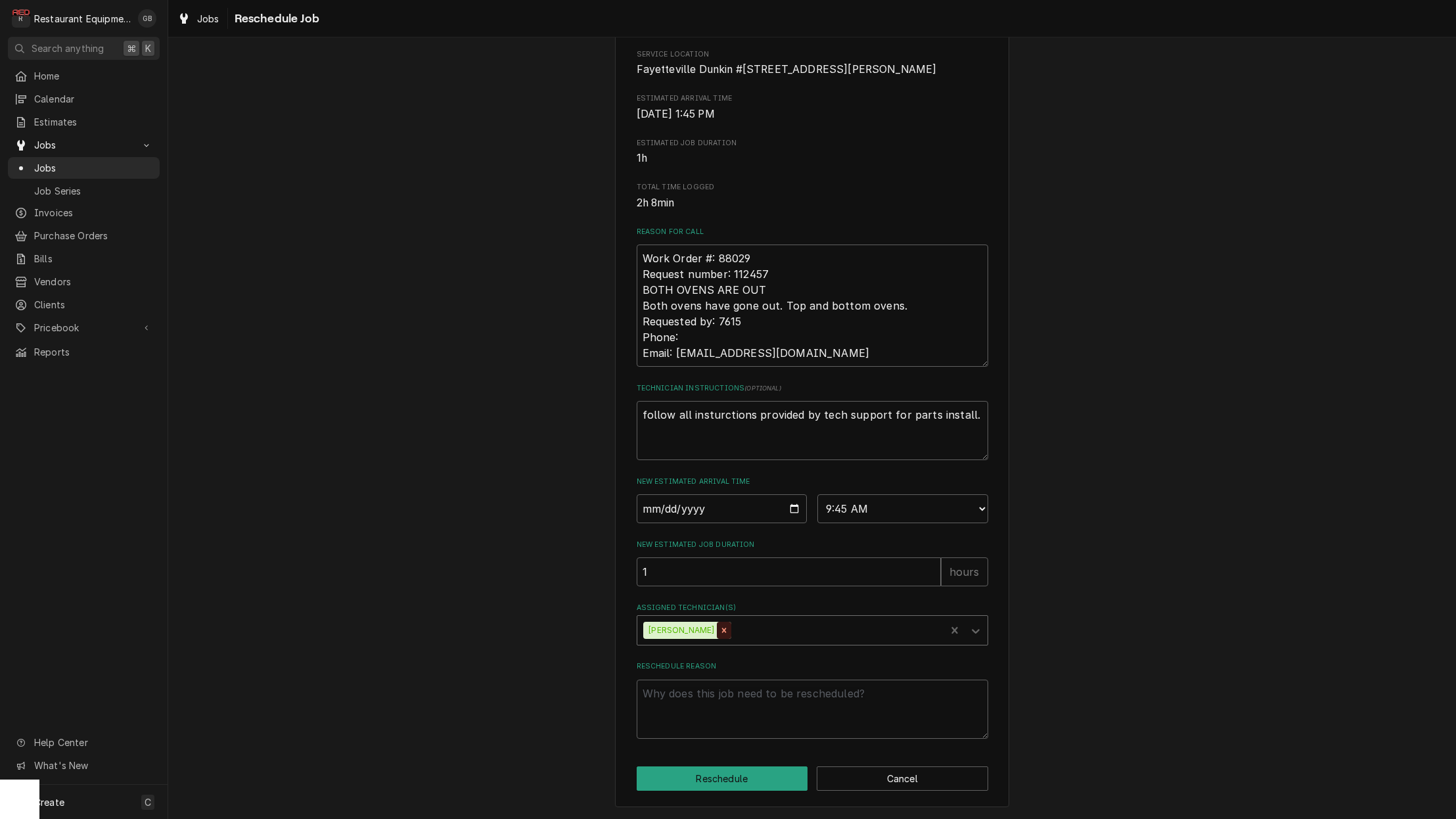
click at [719, 629] on icon "Remove Huston Lewis" at bounding box center [724, 630] width 9 height 9
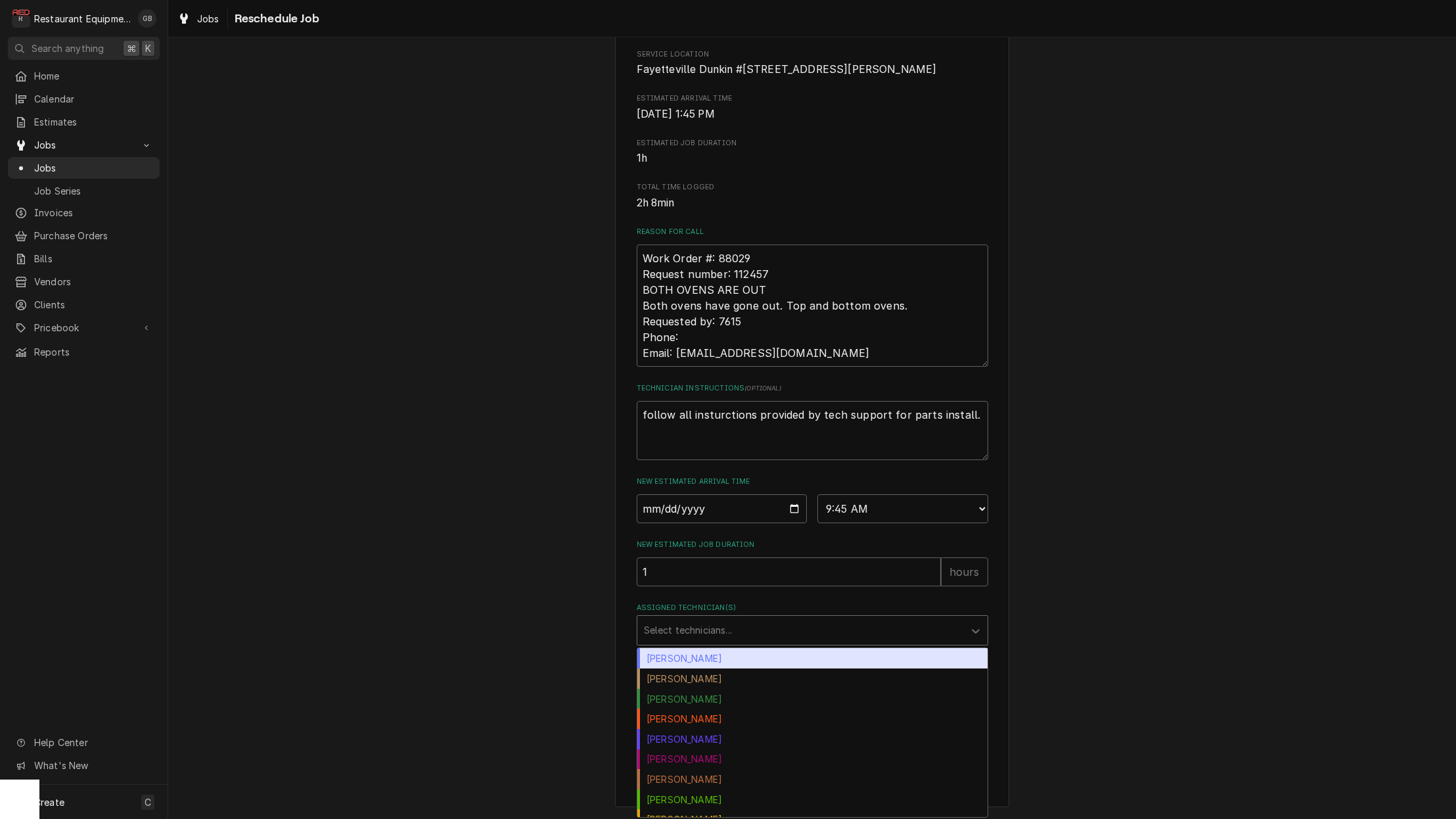
click at [719, 630] on div "Select technicians..." at bounding box center [800, 630] width 313 height 14
click at [749, 635] on div "Assigned Technician(s)" at bounding box center [800, 630] width 313 height 24
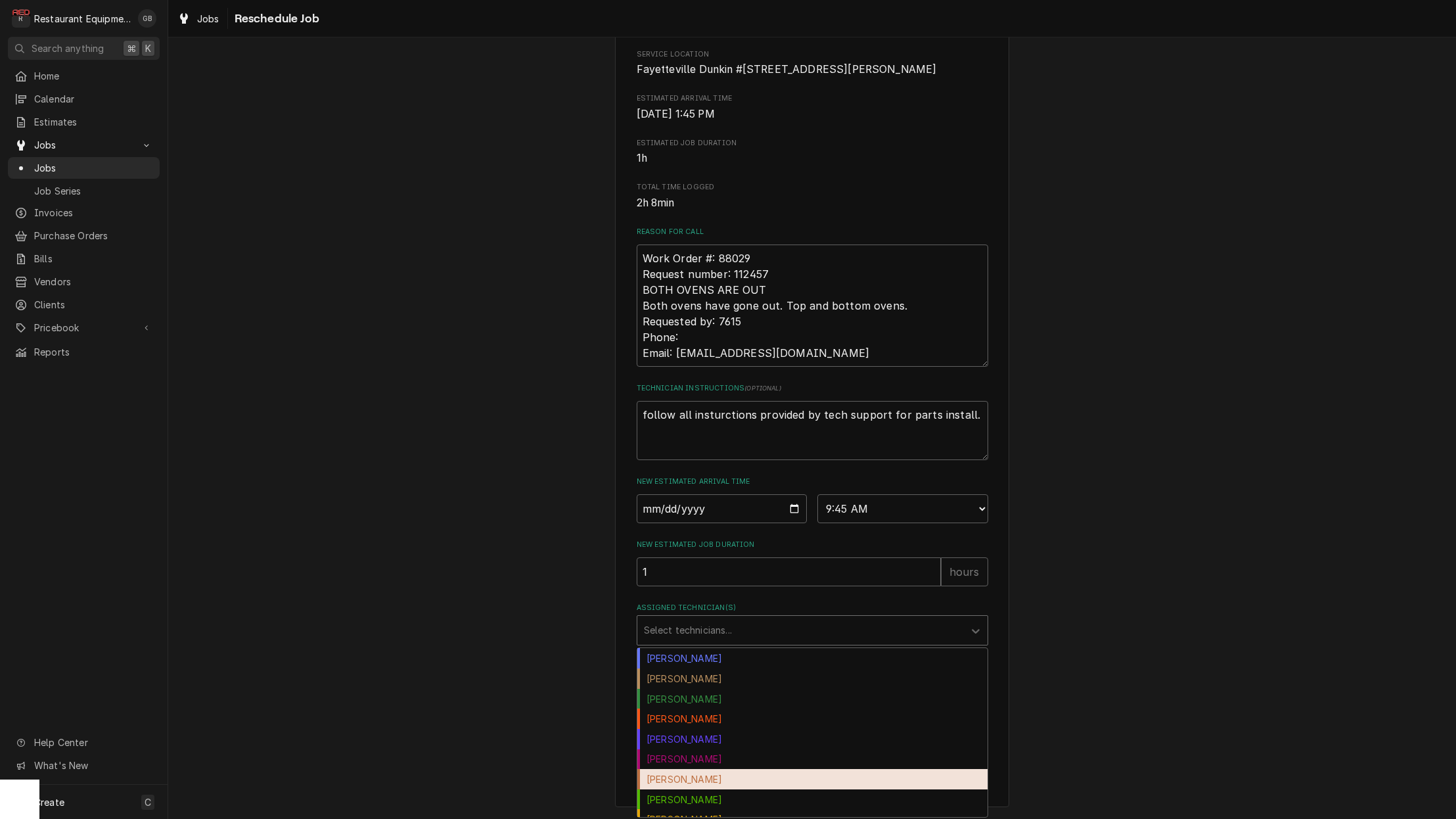
click at [706, 774] on div "[PERSON_NAME]" at bounding box center [813, 779] width 350 height 20
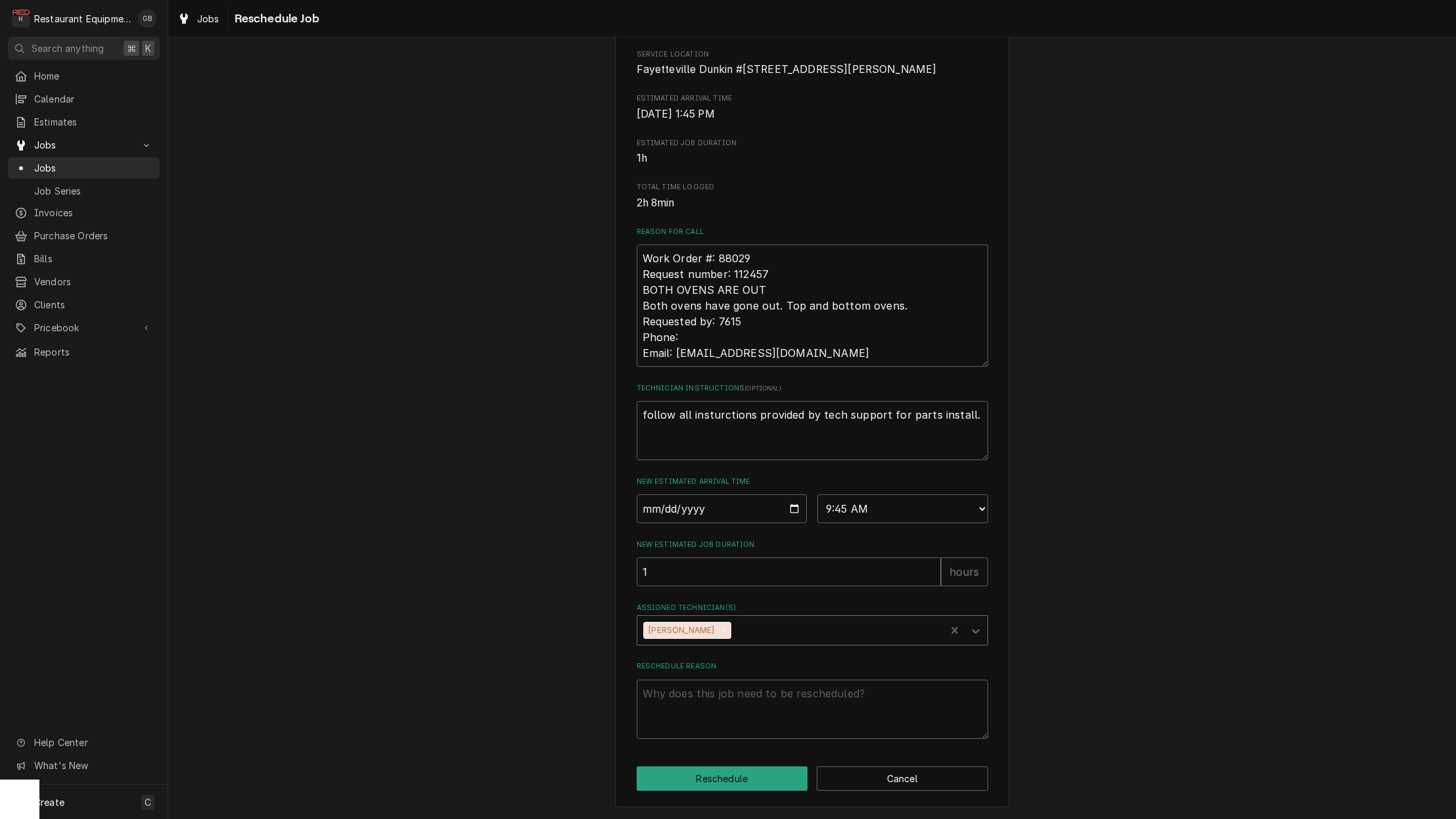
scroll to position [0, 1]
click at [740, 708] on textarea "Reschedule Reason" at bounding box center [813, 709] width 352 height 59
type textarea "x"
type textarea "p"
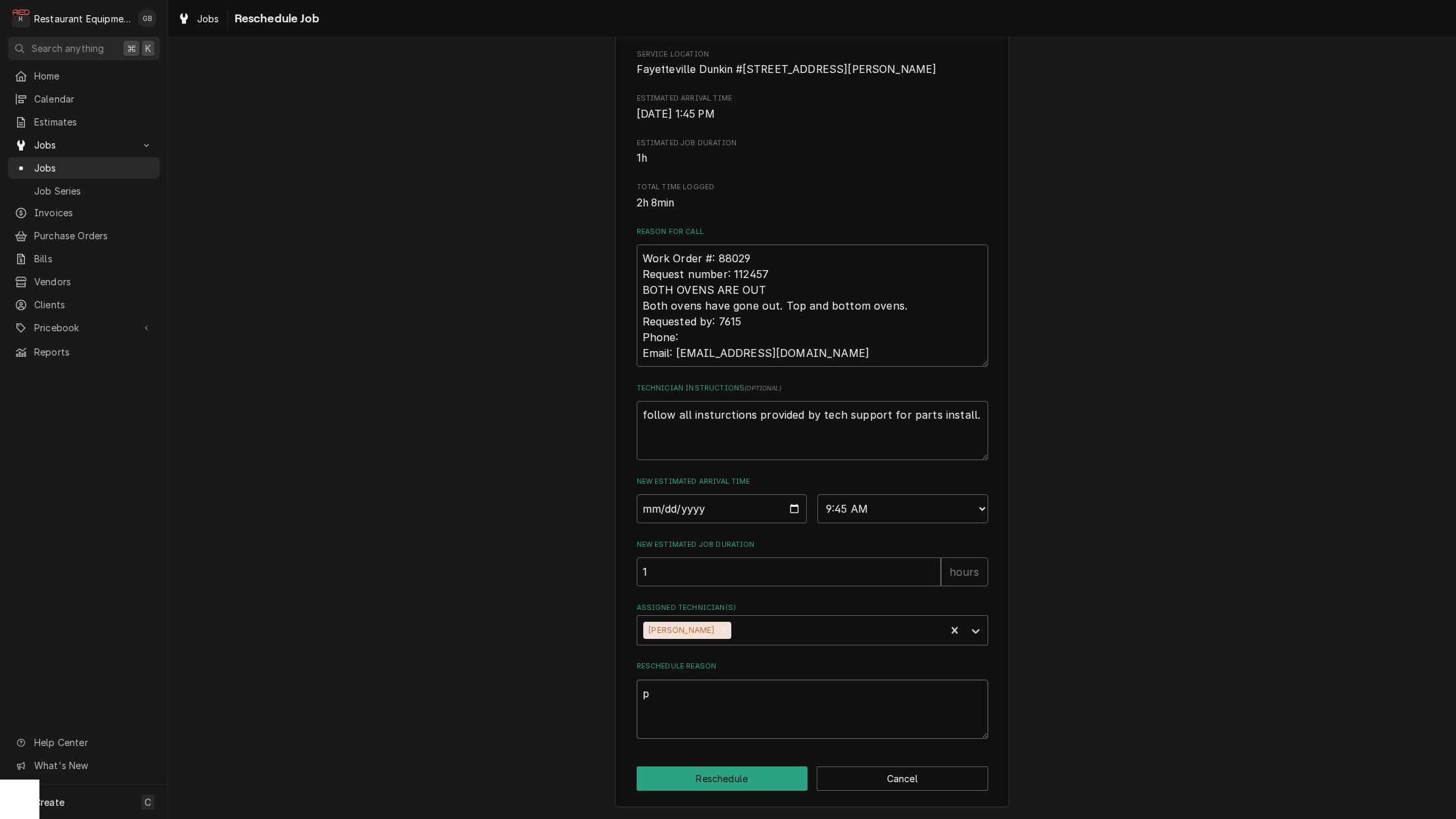
type textarea "x"
type textarea "pa"
type textarea "x"
type textarea "par"
type textarea "x"
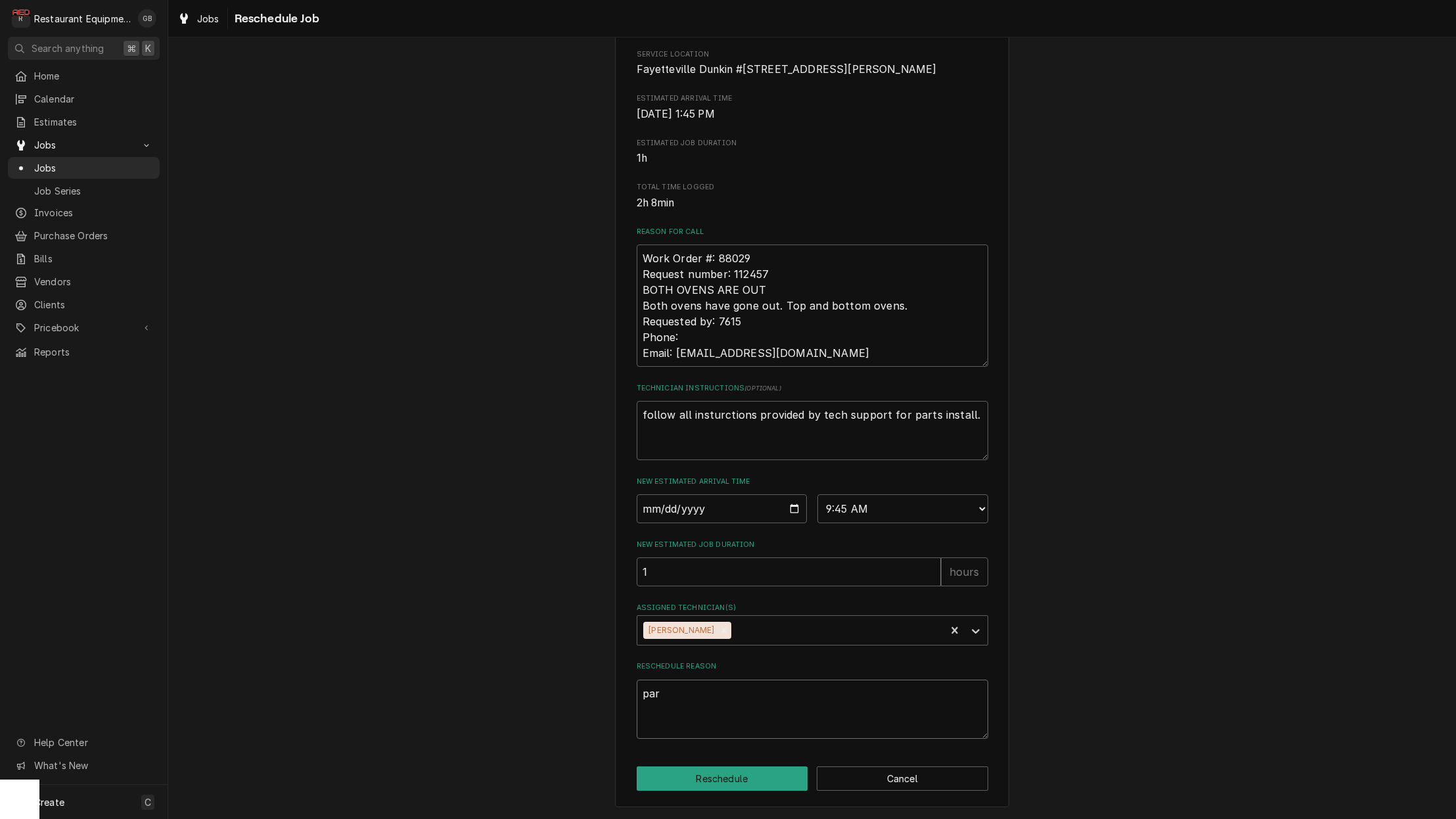
type textarea "part"
type textarea "x"
type textarea "parts"
click at [722, 774] on button "Reschedule" at bounding box center [722, 779] width 171 height 24
type textarea "x"
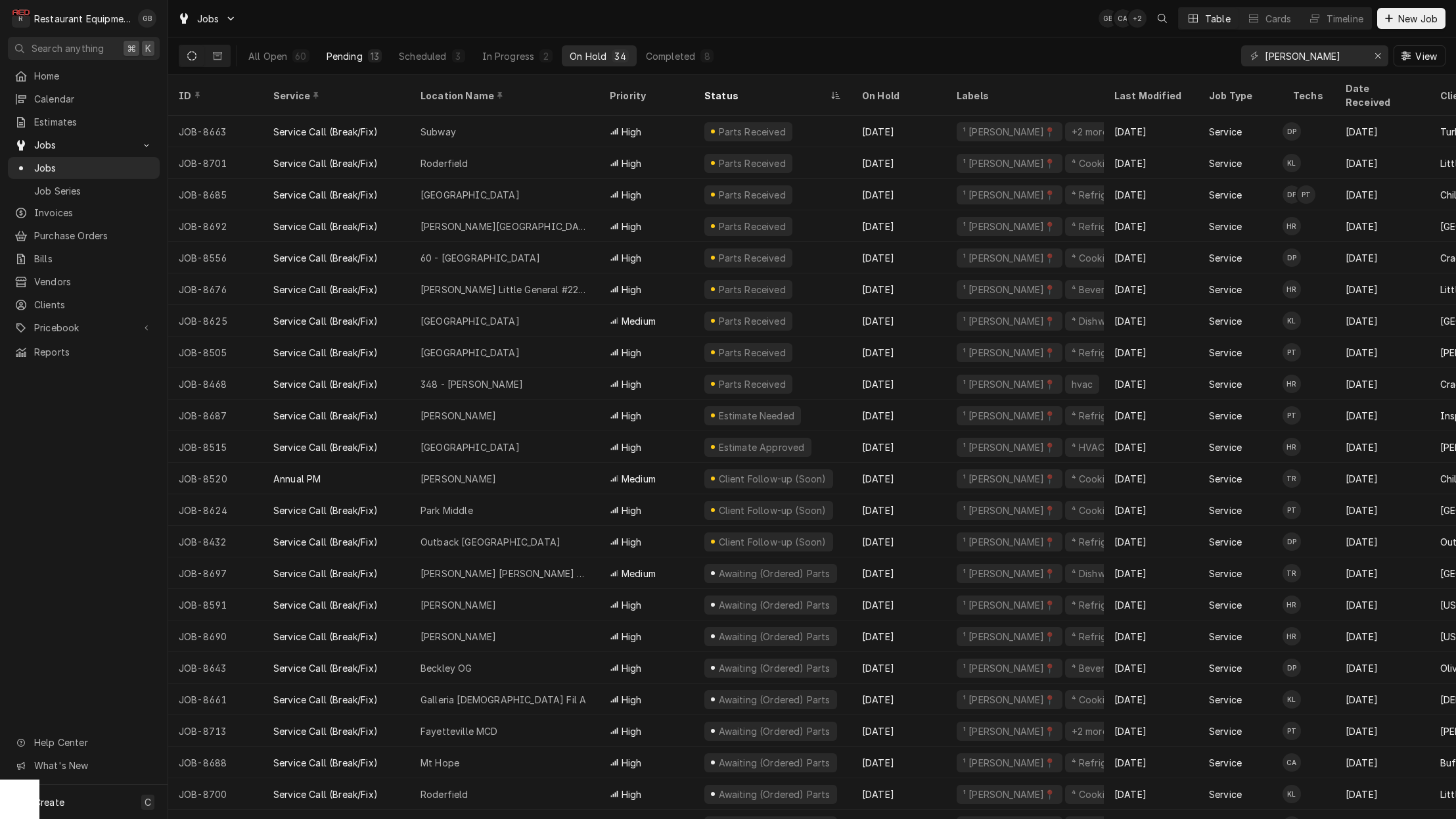
click at [380, 61] on div "13" at bounding box center [374, 55] width 14 height 13
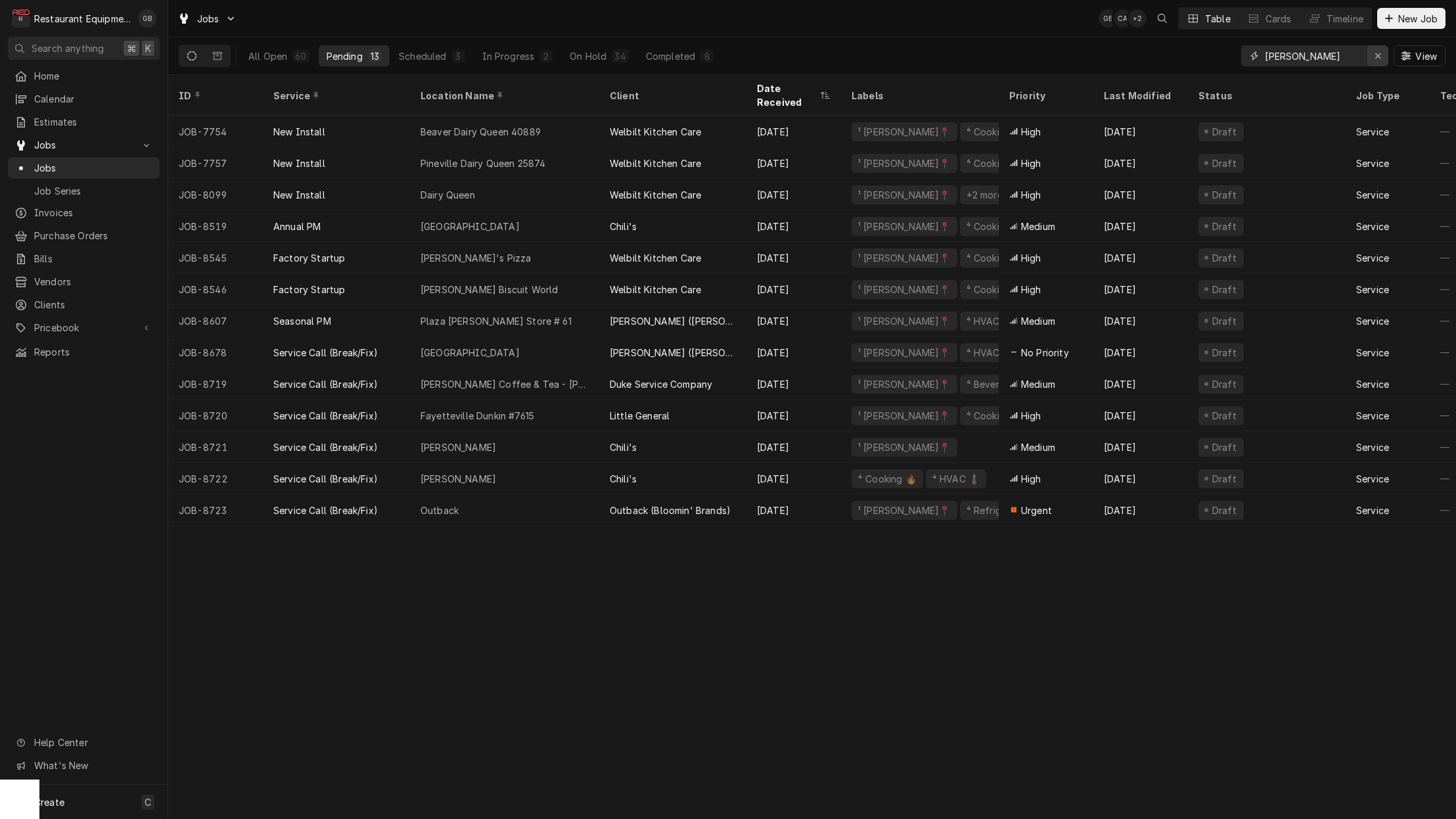
click at [1374, 54] on icon "Erase input" at bounding box center [1378, 56] width 8 height 9
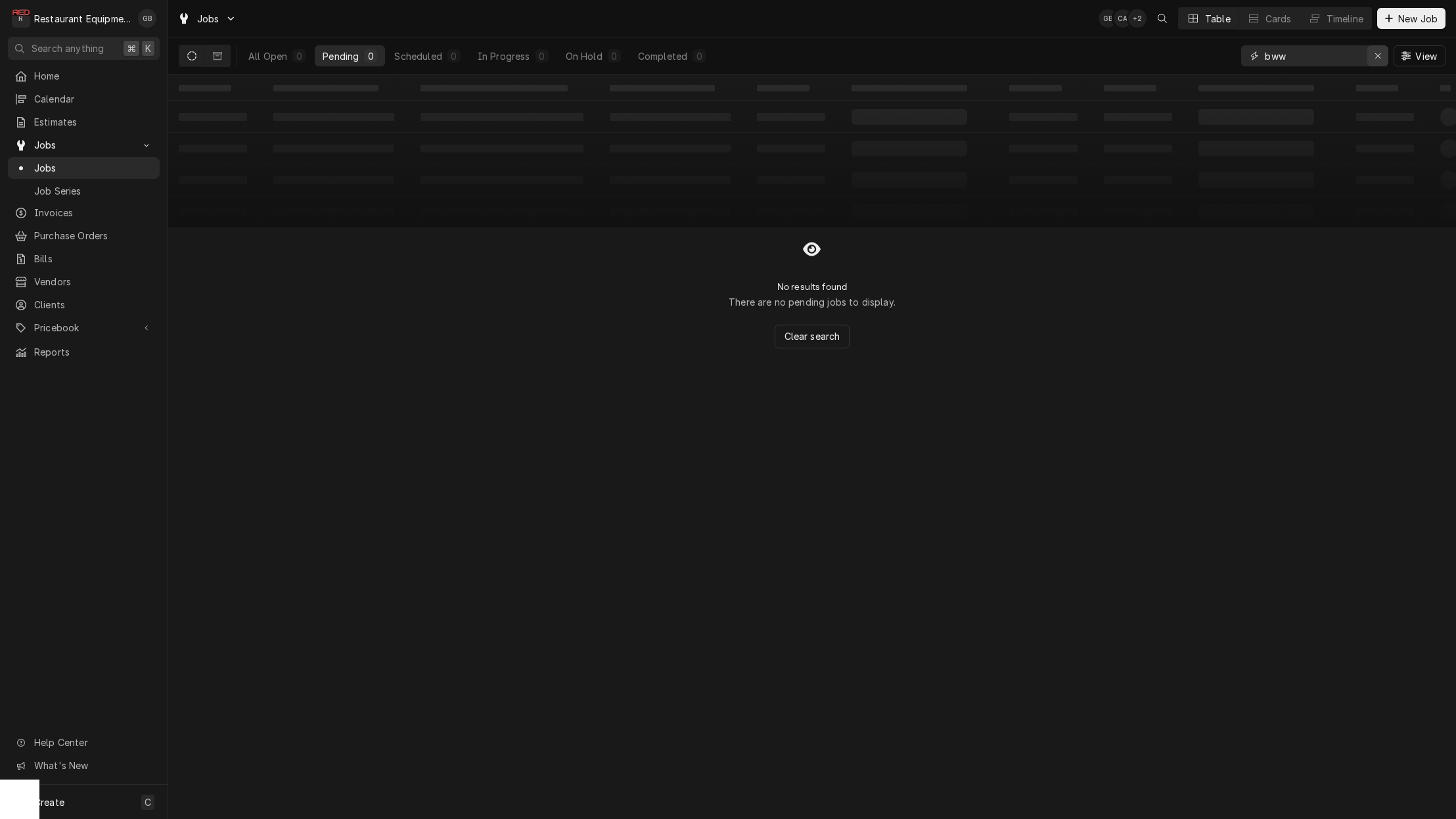
type input "bww"
click at [1376, 59] on icon "Erase input" at bounding box center [1378, 56] width 8 height 9
type input "buff"
click at [447, 57] on div "1" at bounding box center [453, 55] width 13 height 13
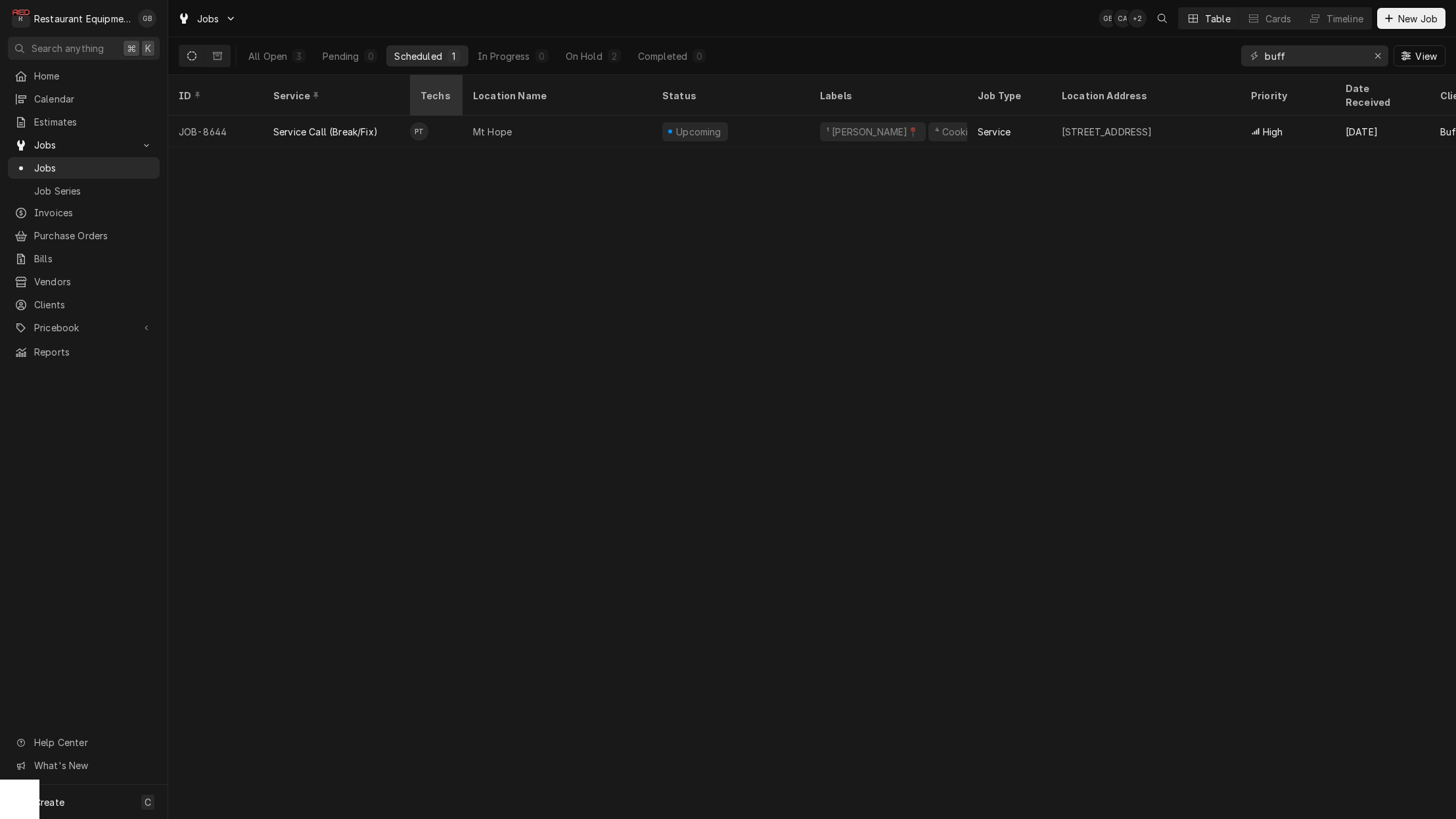
scroll to position [0, 5]
drag, startPoint x: 580, startPoint y: 57, endPoint x: 587, endPoint y: 50, distance: 9.9
click at [587, 50] on div "On Hold" at bounding box center [584, 56] width 37 height 14
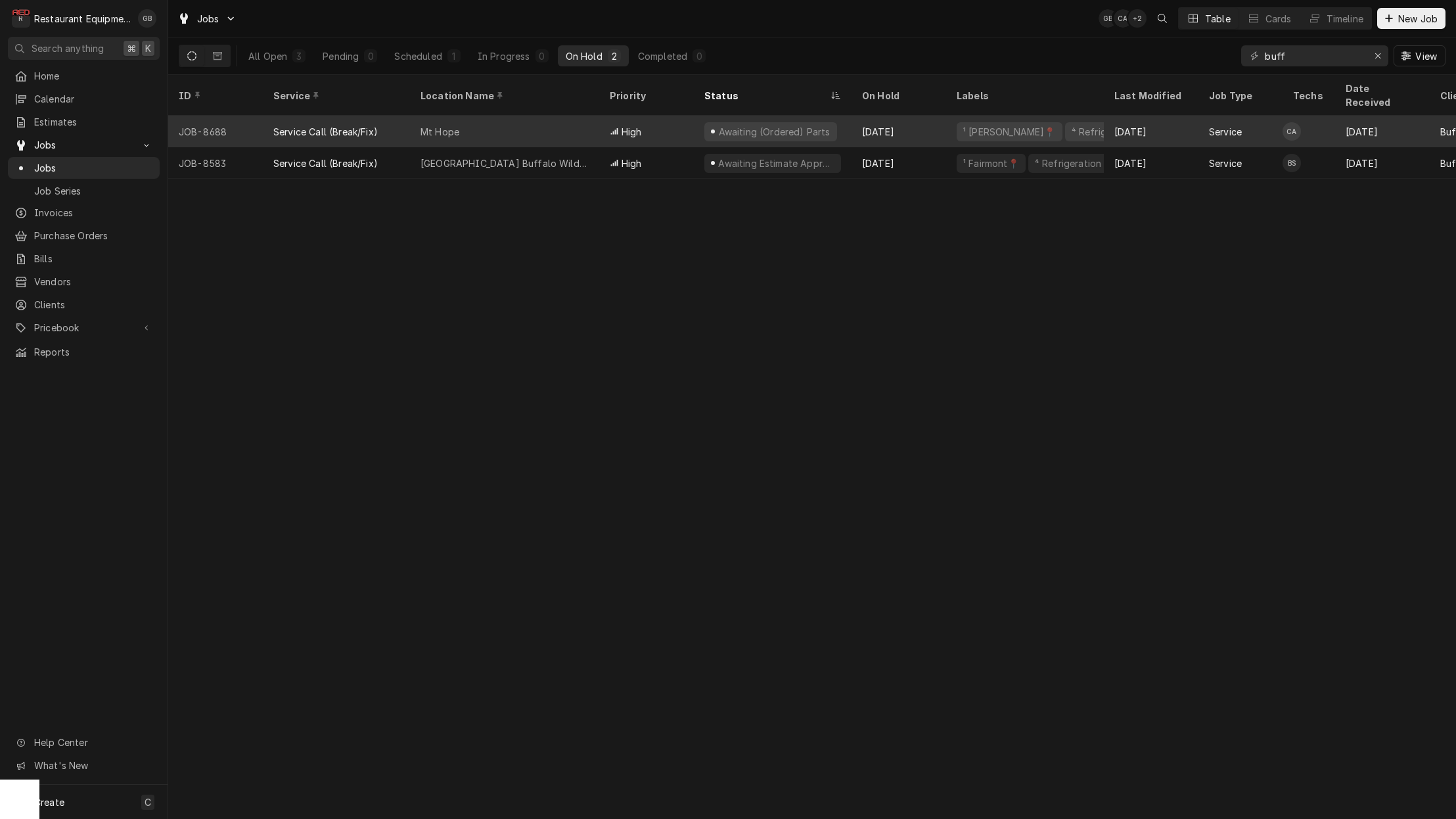
click at [571, 116] on div "Mt Hope" at bounding box center [505, 132] width 189 height 32
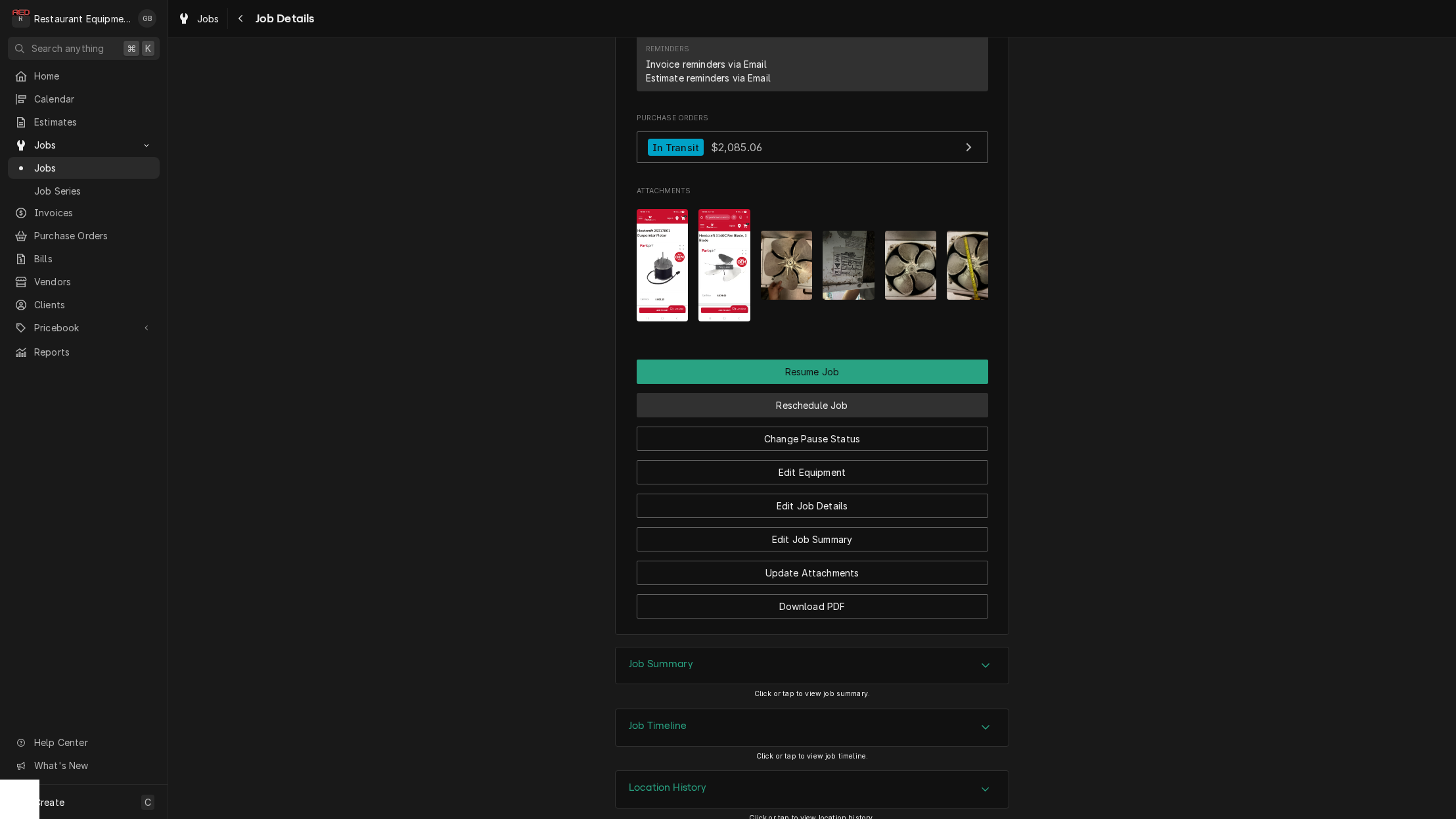
click at [800, 394] on button "Reschedule Job" at bounding box center [813, 405] width 352 height 24
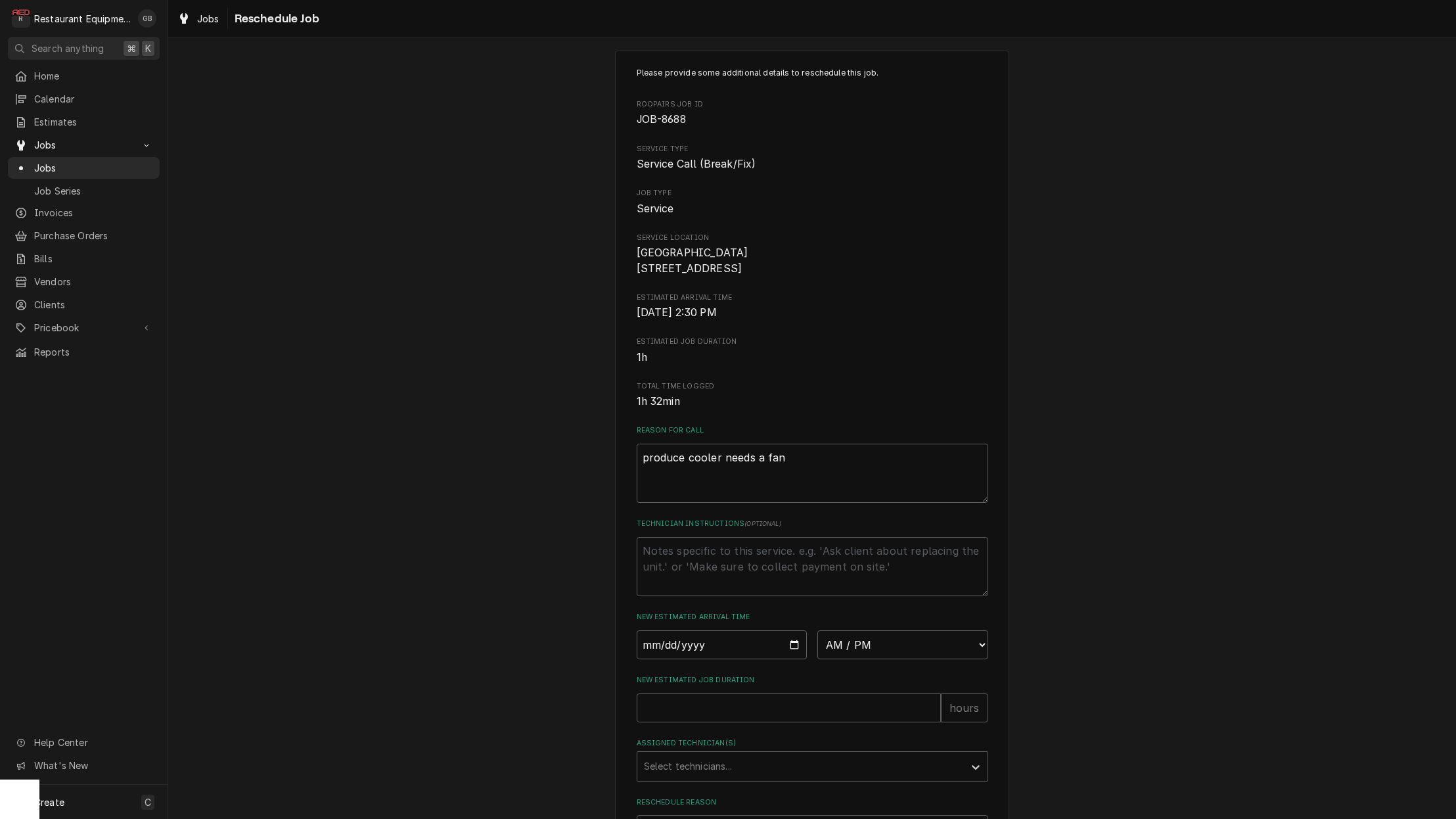
scroll to position [17, 0]
click at [678, 647] on input "Date" at bounding box center [722, 639] width 171 height 29
type input "[DATE]"
type textarea "x"
select select "08:30:00"
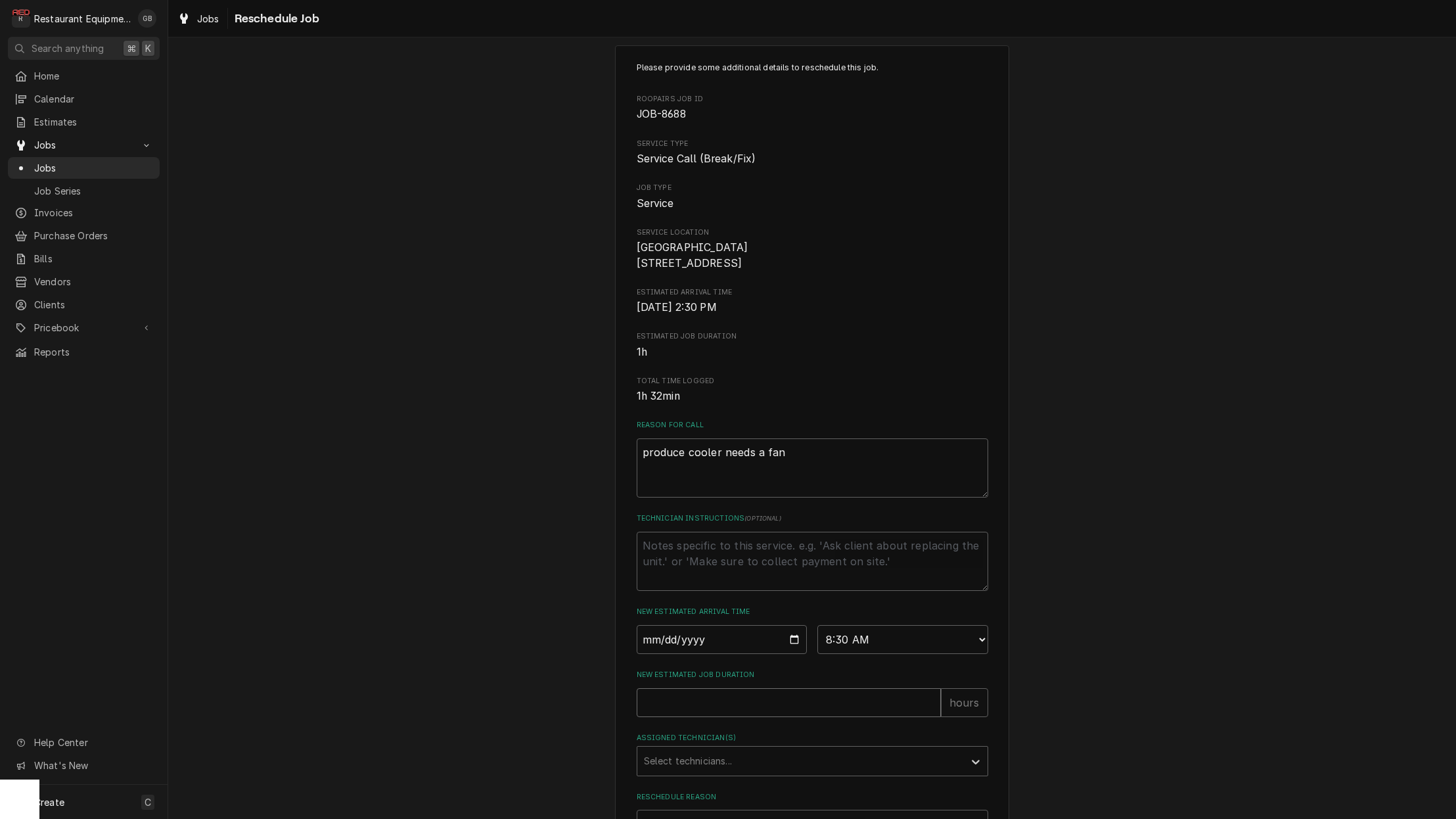
click at [678, 714] on input "New Estimated Job Duration" at bounding box center [788, 703] width 304 height 29
type textarea "x"
type input "1"
click at [700, 756] on div "Assigned Technician(s)" at bounding box center [800, 761] width 313 height 24
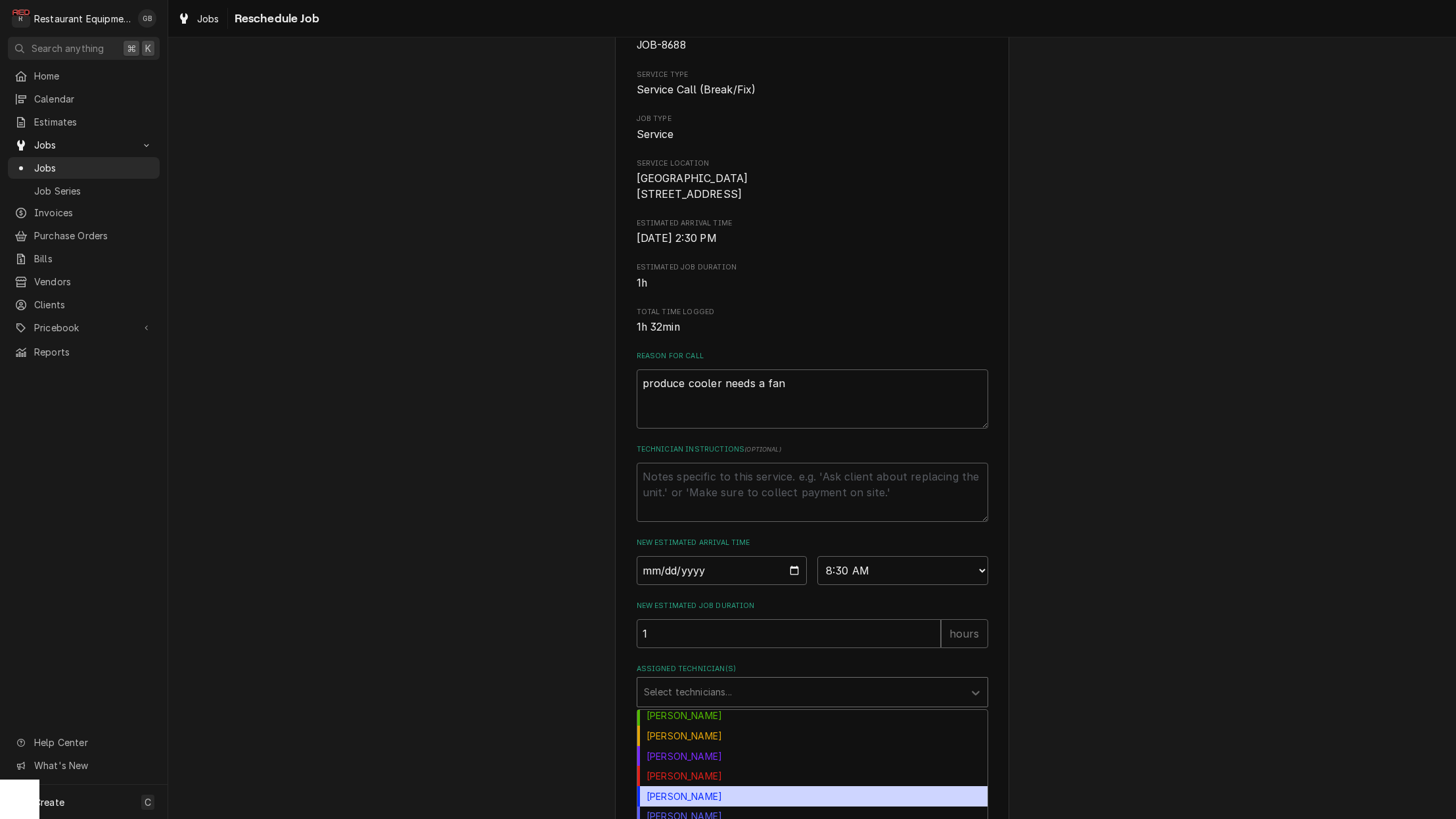
scroll to position [146, 0]
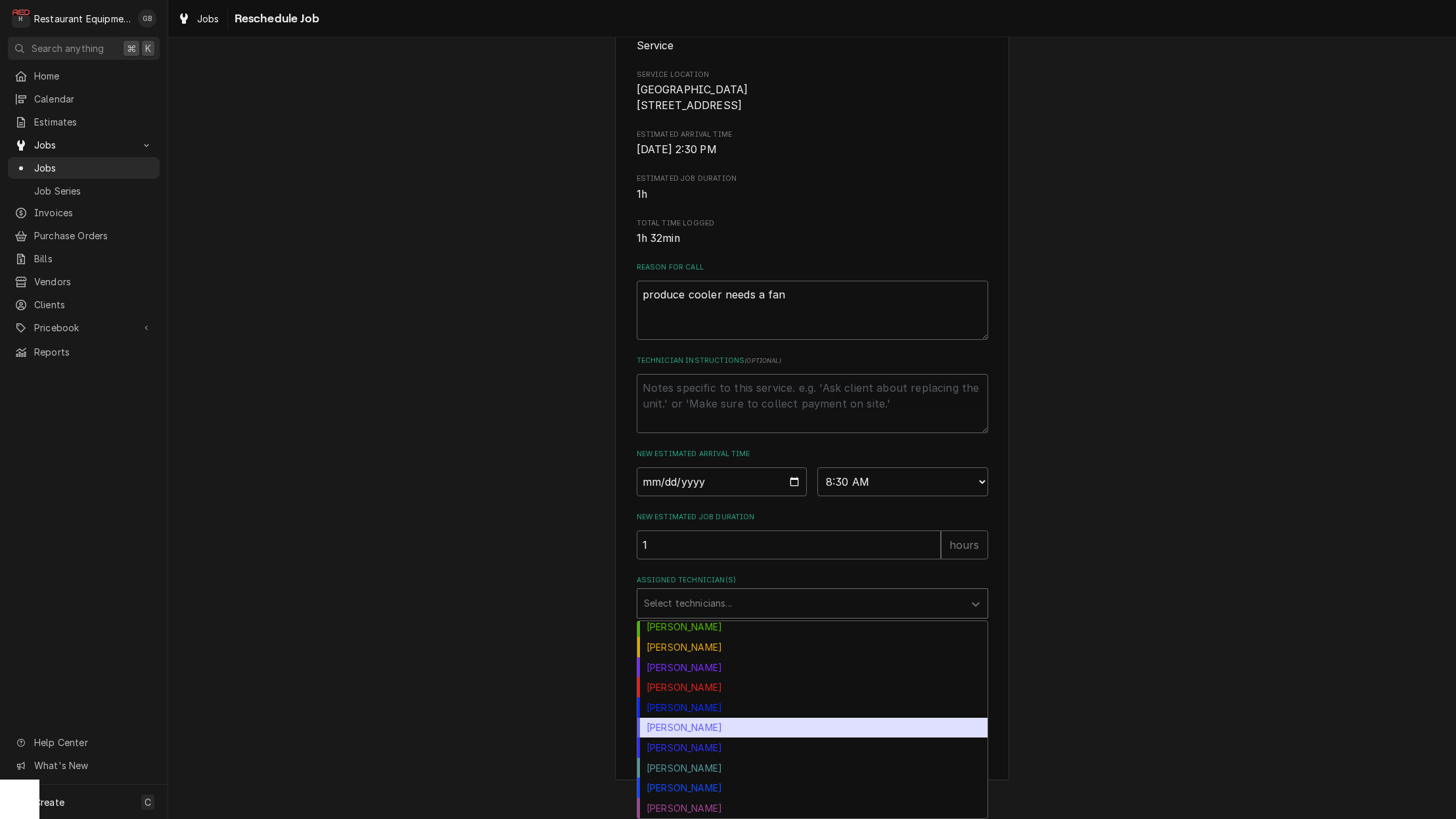
click at [735, 728] on div "Paxton Turner" at bounding box center [813, 728] width 350 height 20
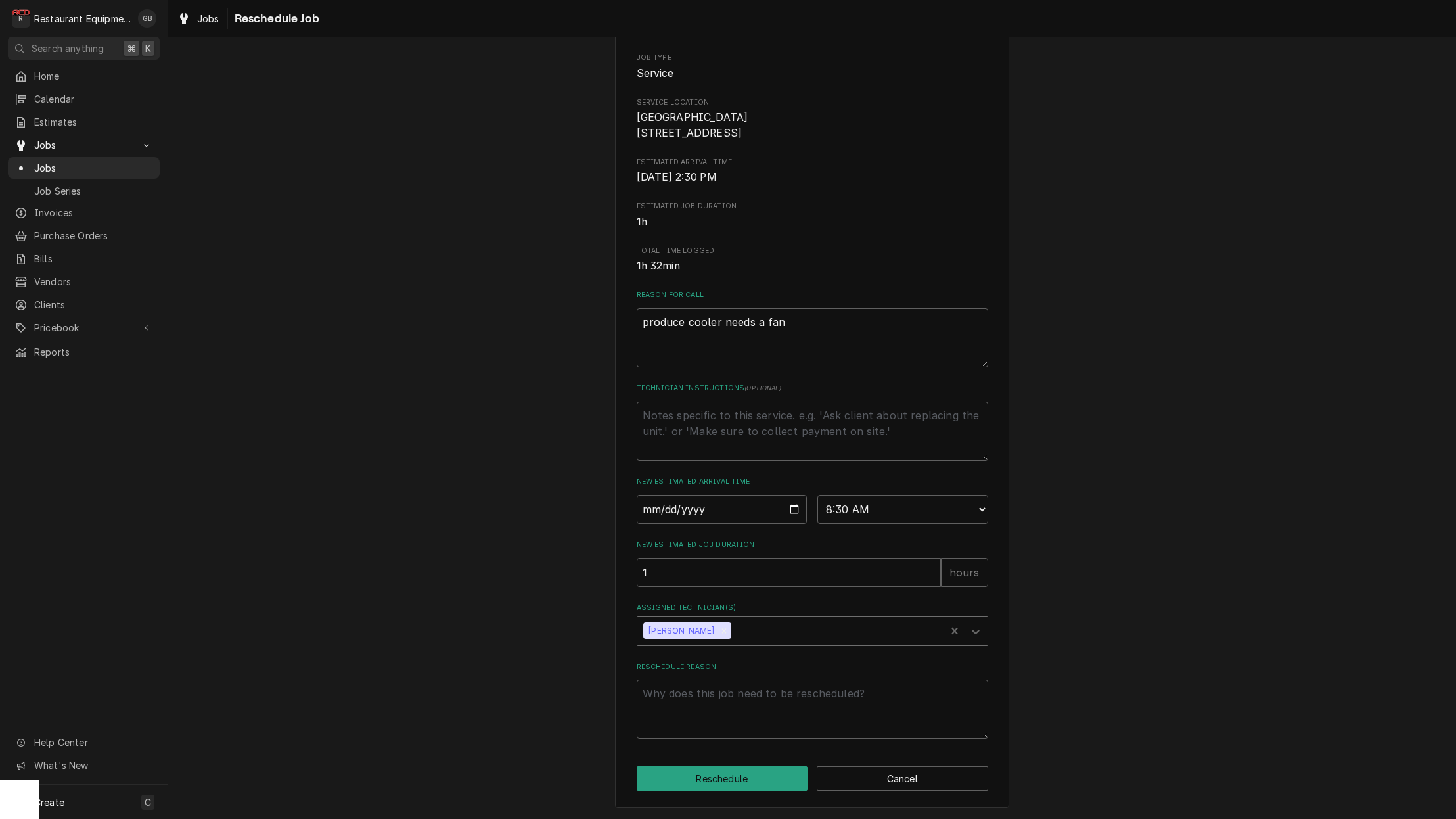
scroll to position [0, 1]
click at [698, 713] on textarea "Reschedule Reason" at bounding box center [813, 709] width 352 height 59
type textarea "x"
type textarea "p"
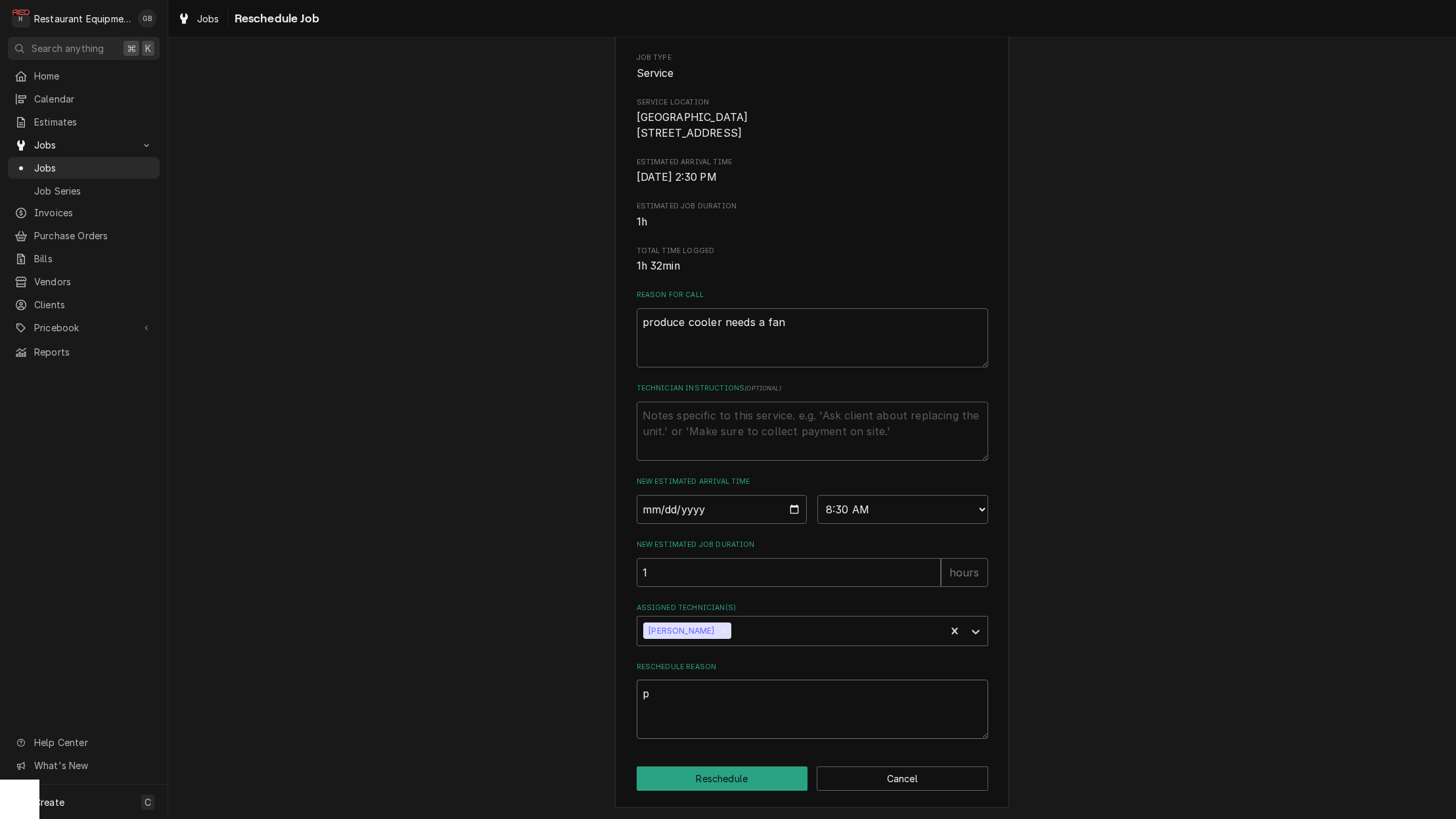
type textarea "x"
type textarea "pa"
type textarea "x"
type textarea "par"
type textarea "x"
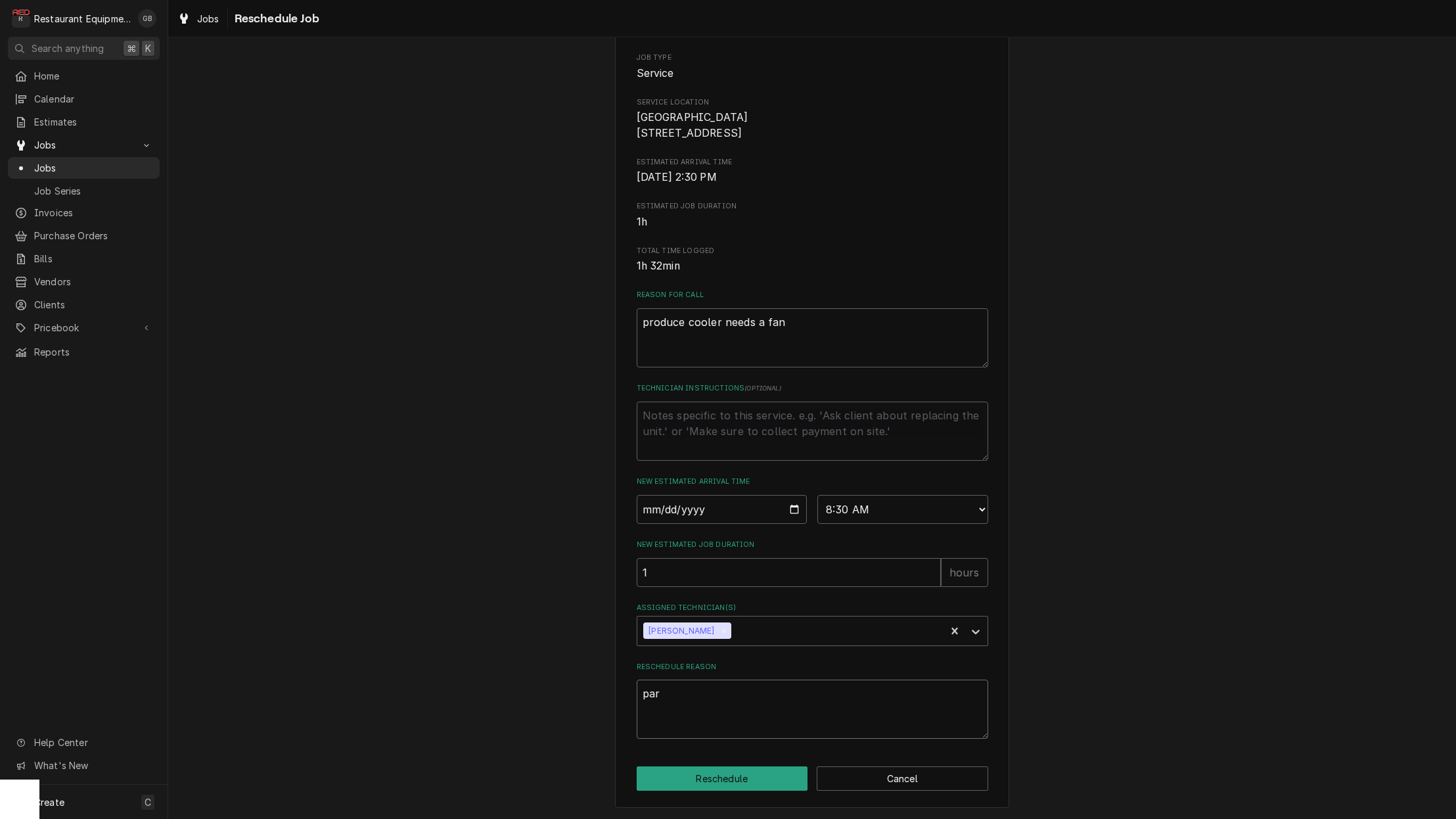
type textarea "part"
type textarea "x"
type textarea "parts"
click at [769, 772] on button "Reschedule" at bounding box center [722, 779] width 171 height 24
type textarea "x"
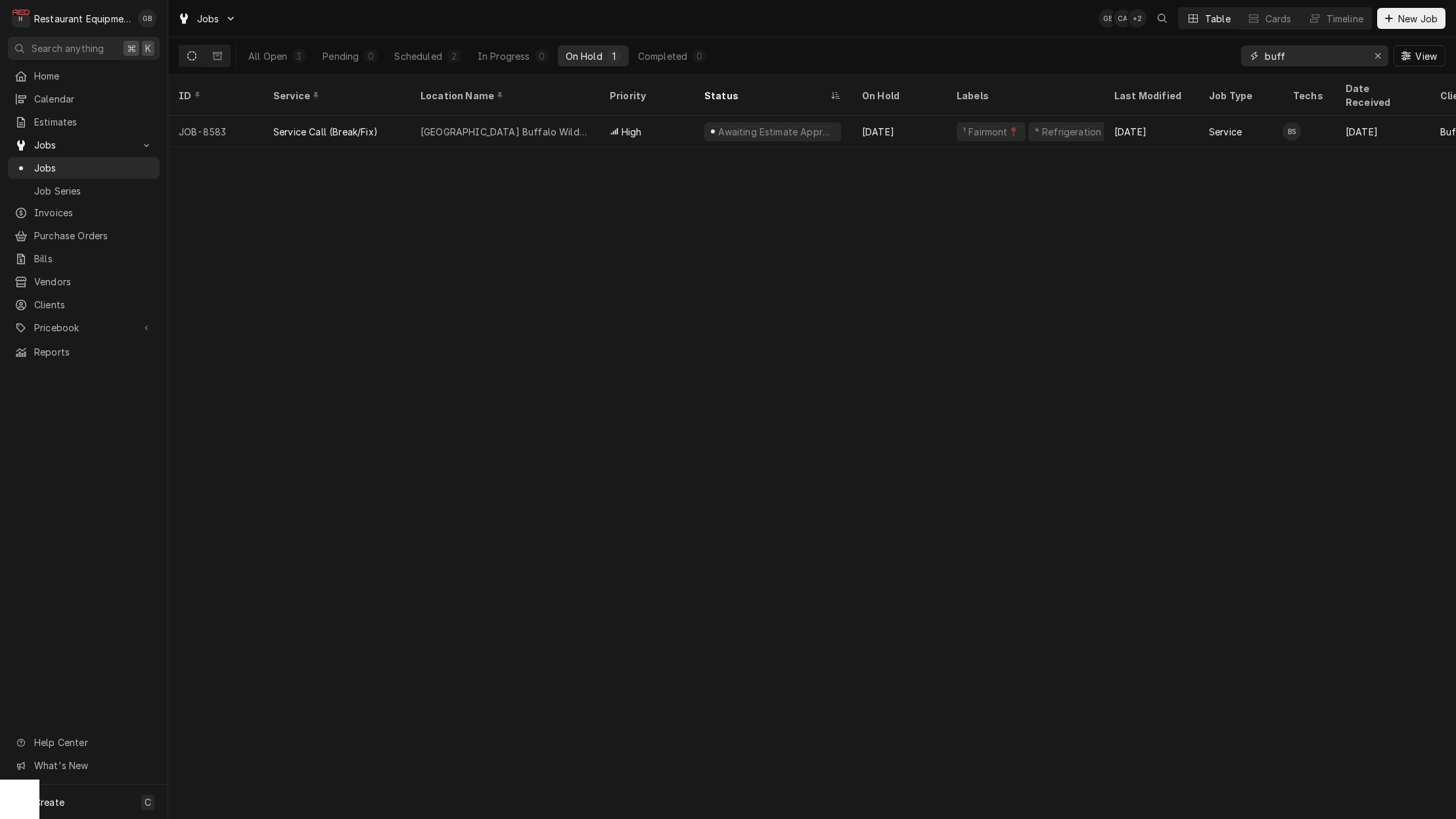
click at [1378, 60] on icon "Erase input" at bounding box center [1378, 56] width 8 height 9
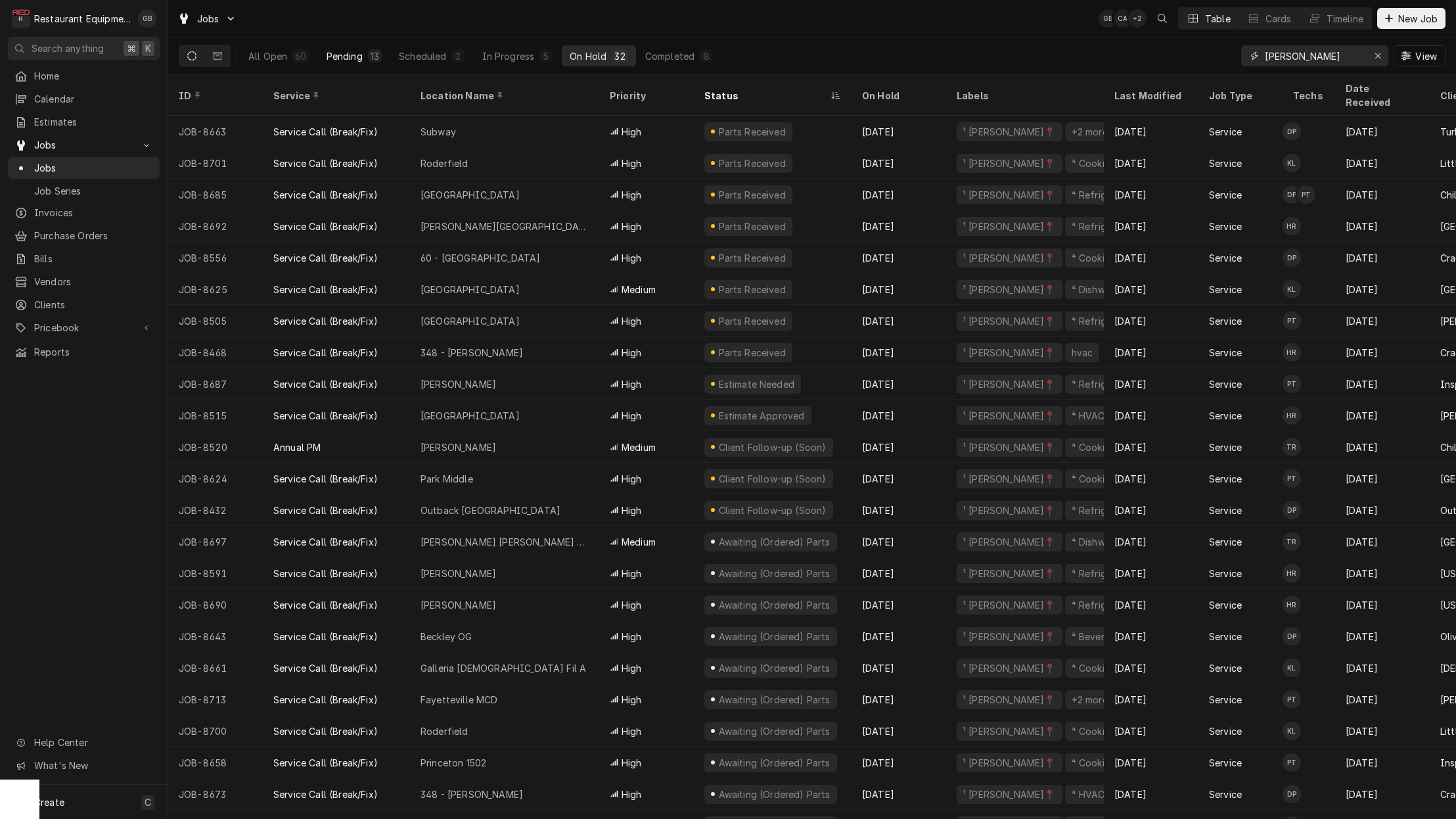
scroll to position [0, 1]
type input "[PERSON_NAME]"
click at [364, 60] on button "Pending 13" at bounding box center [354, 56] width 71 height 21
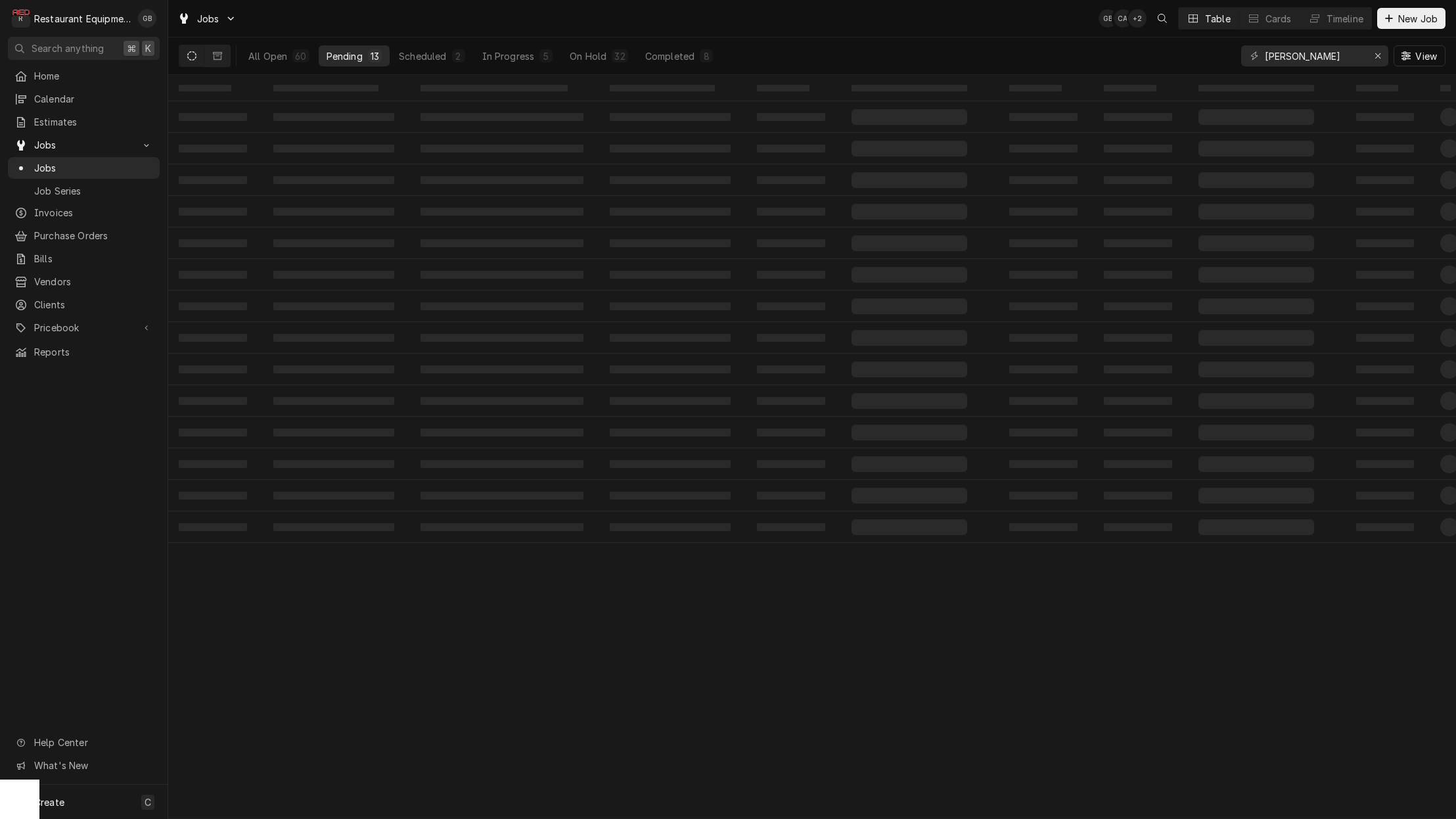
scroll to position [0, 0]
